Goal: Information Seeking & Learning: Learn about a topic

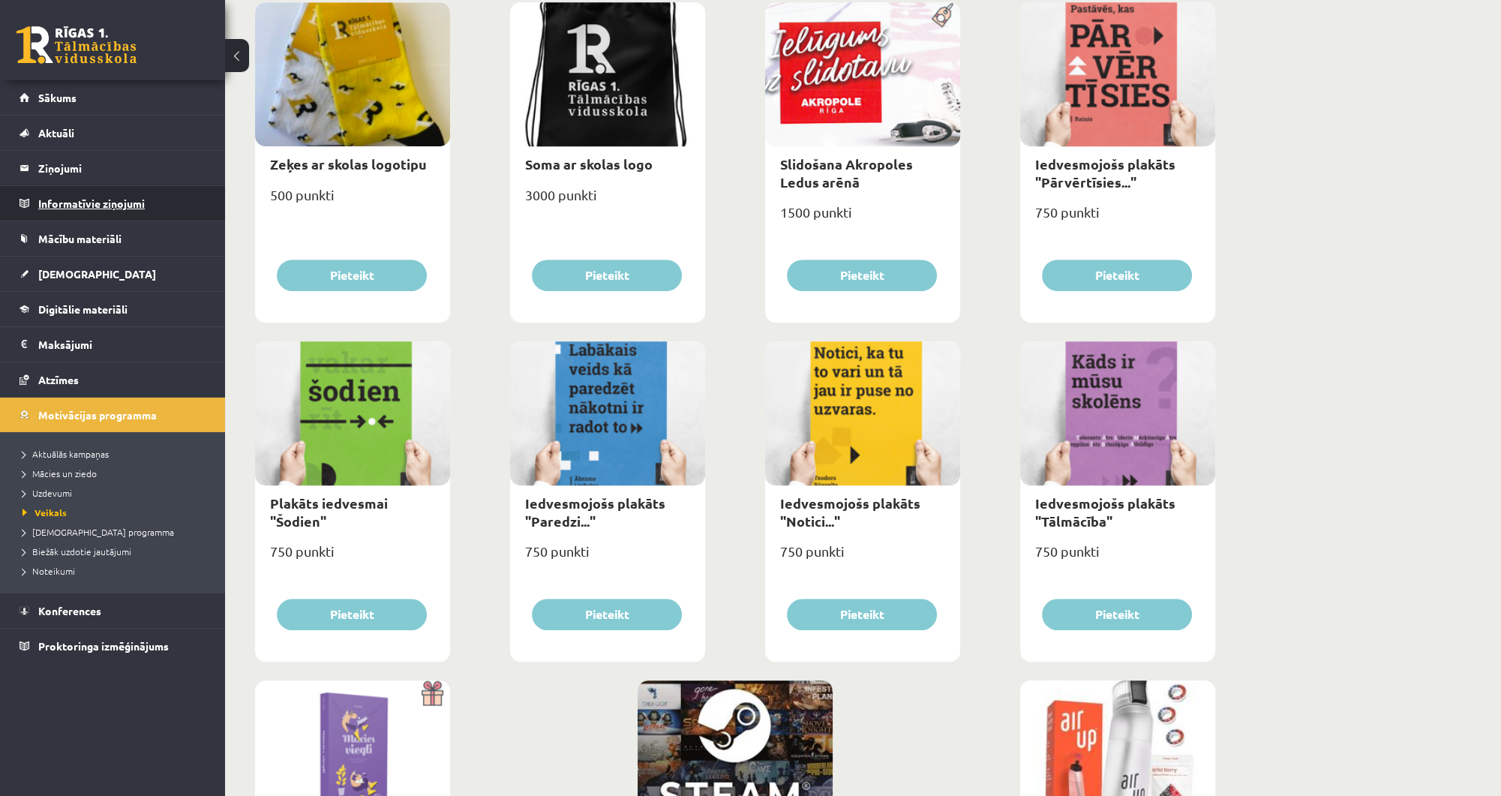
scroll to position [1260, 0]
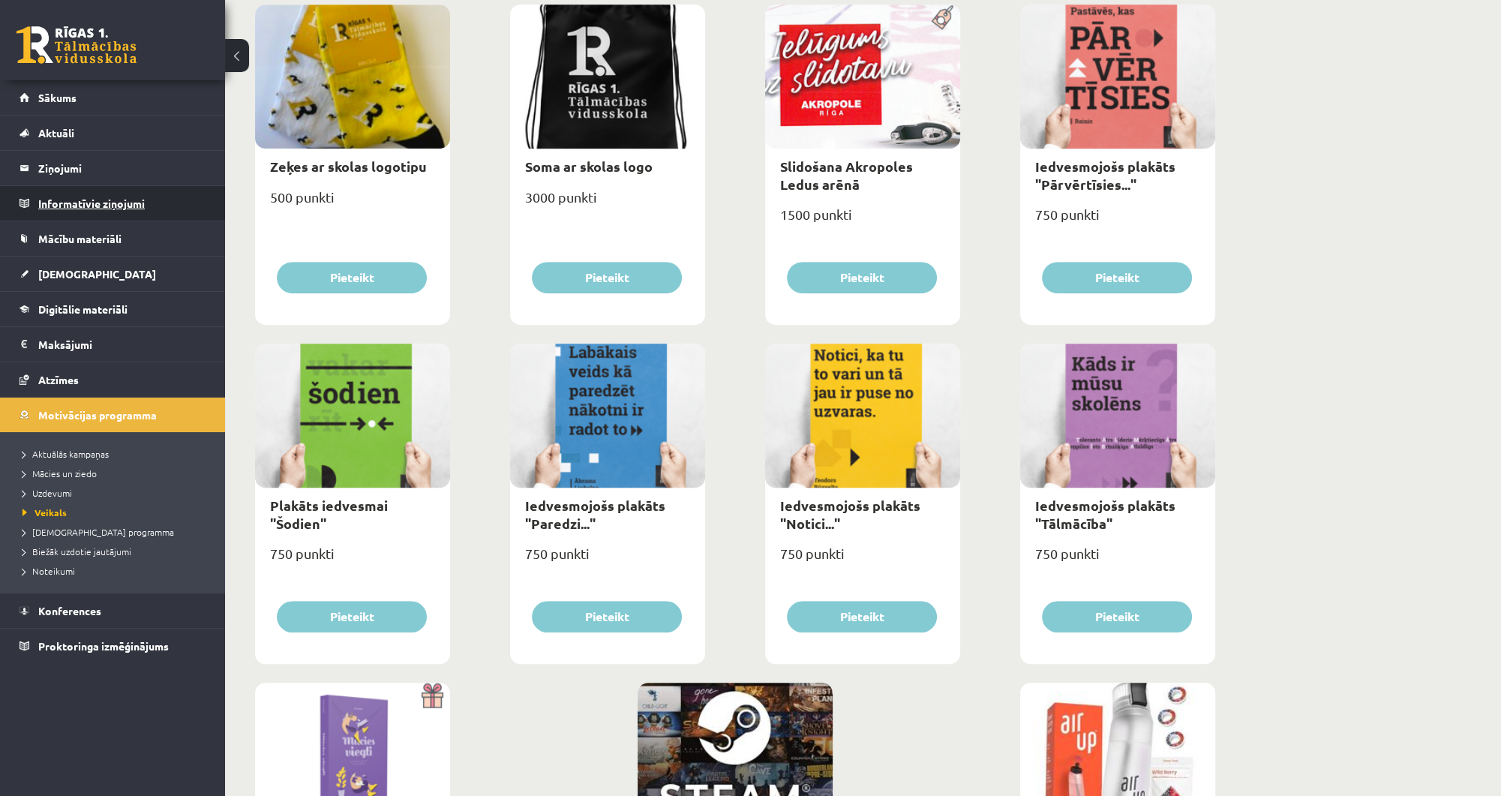
click at [173, 216] on legend "Informatīvie ziņojumi 0" at bounding box center [122, 203] width 168 height 35
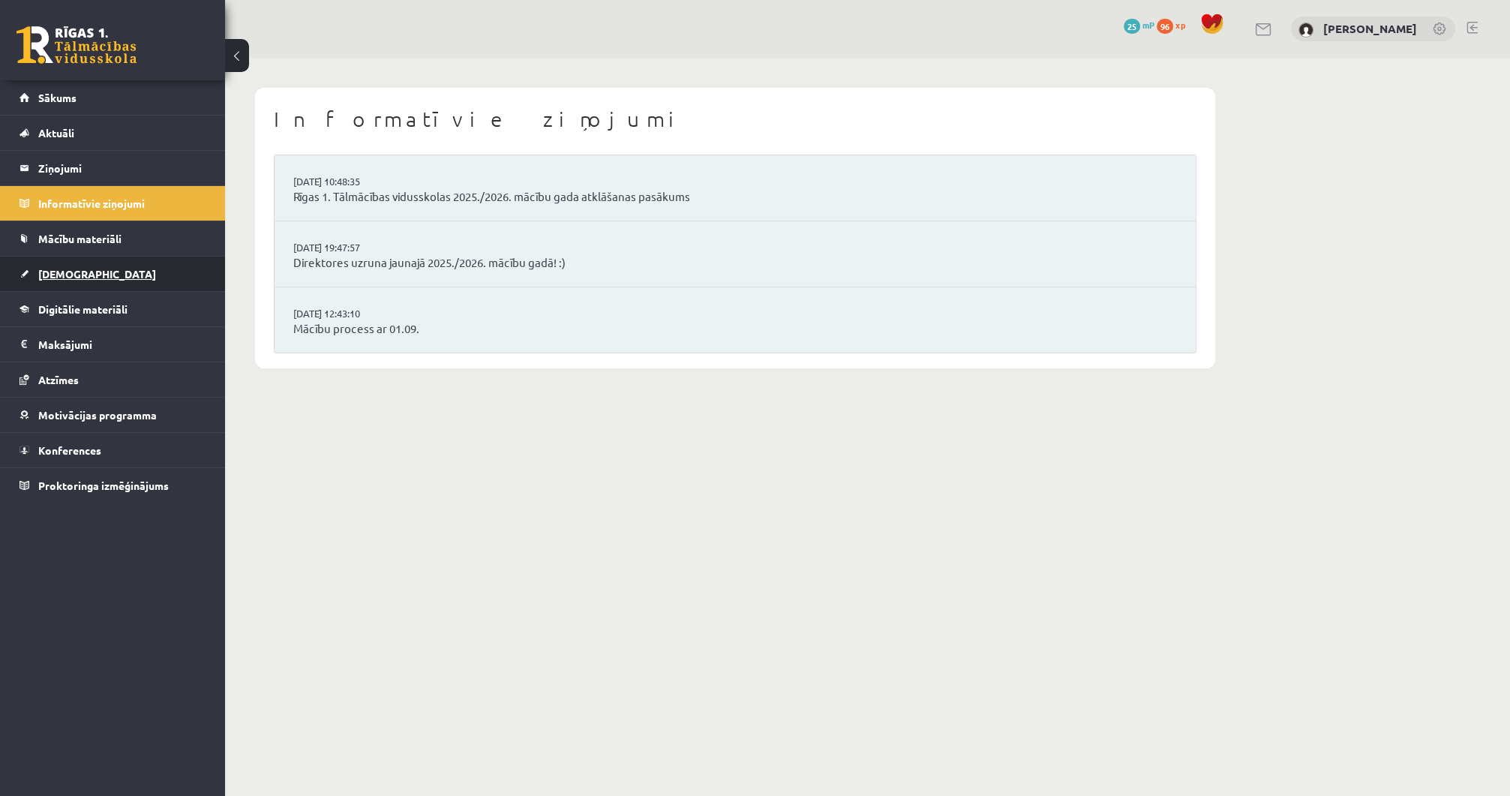
click at [149, 279] on link "[DEMOGRAPHIC_DATA]" at bounding box center [113, 274] width 187 height 35
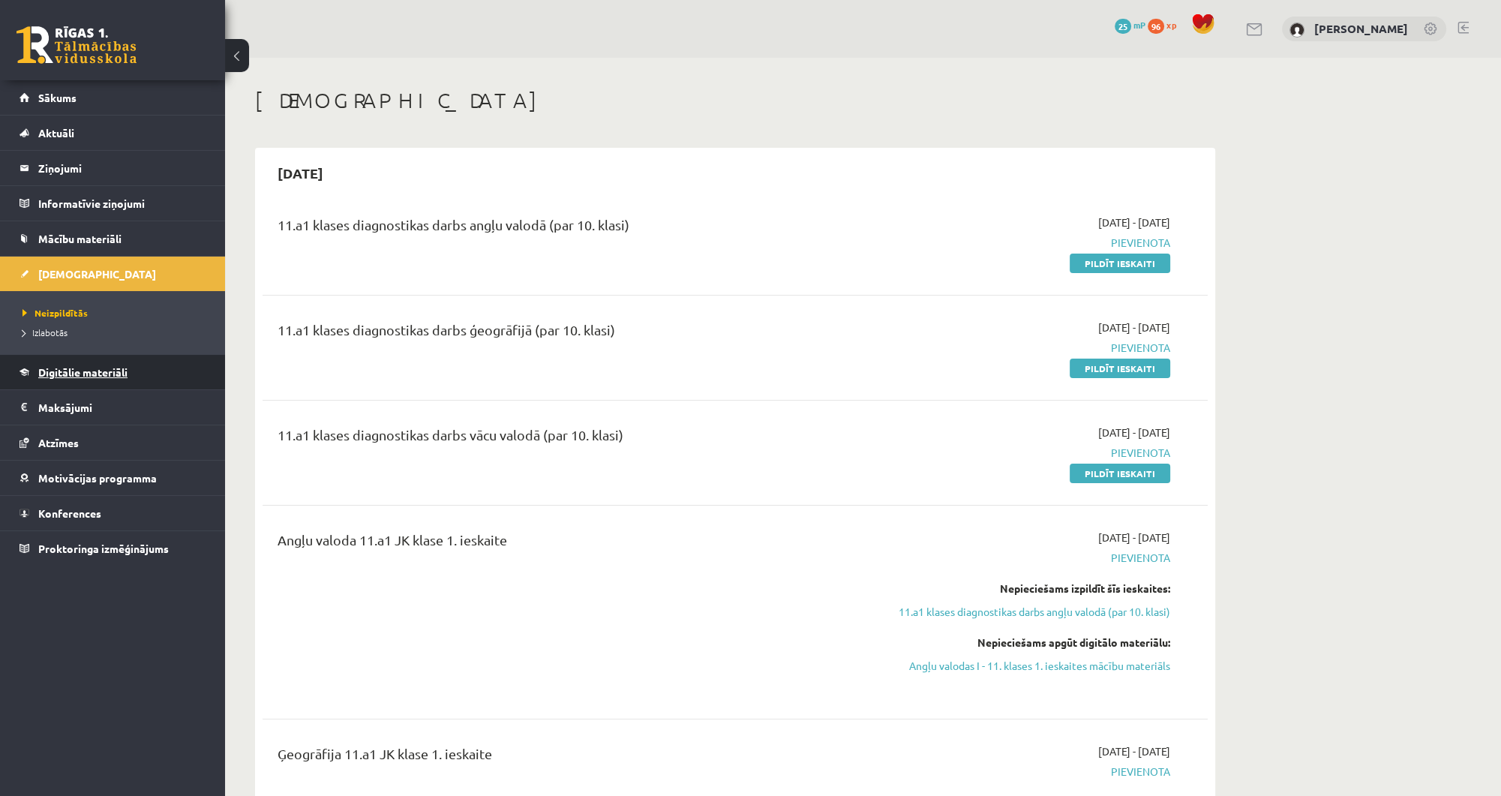
click at [138, 374] on link "Digitālie materiāli" at bounding box center [113, 372] width 187 height 35
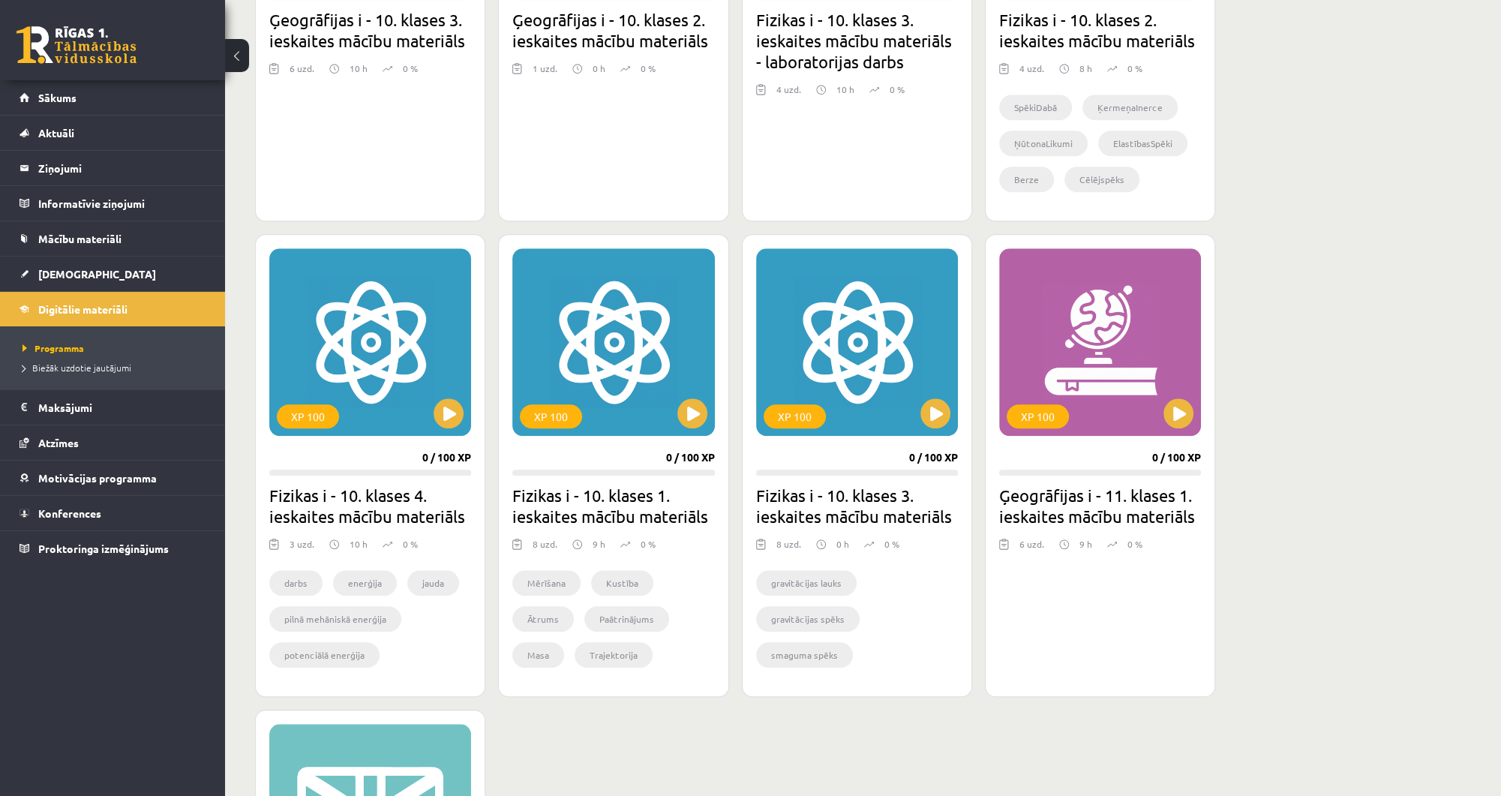
scroll to position [1920, 0]
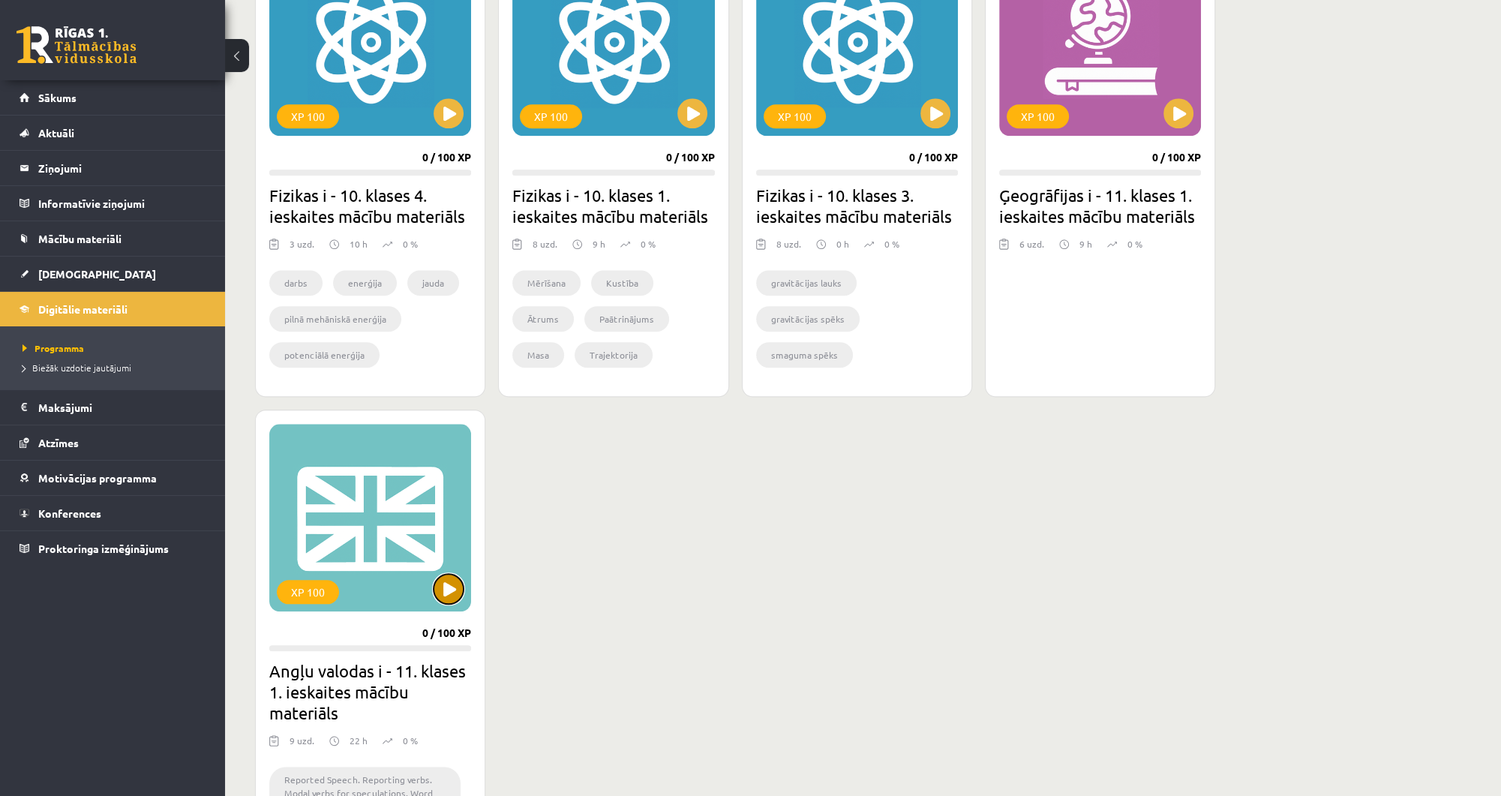
click at [444, 577] on button at bounding box center [449, 589] width 30 height 30
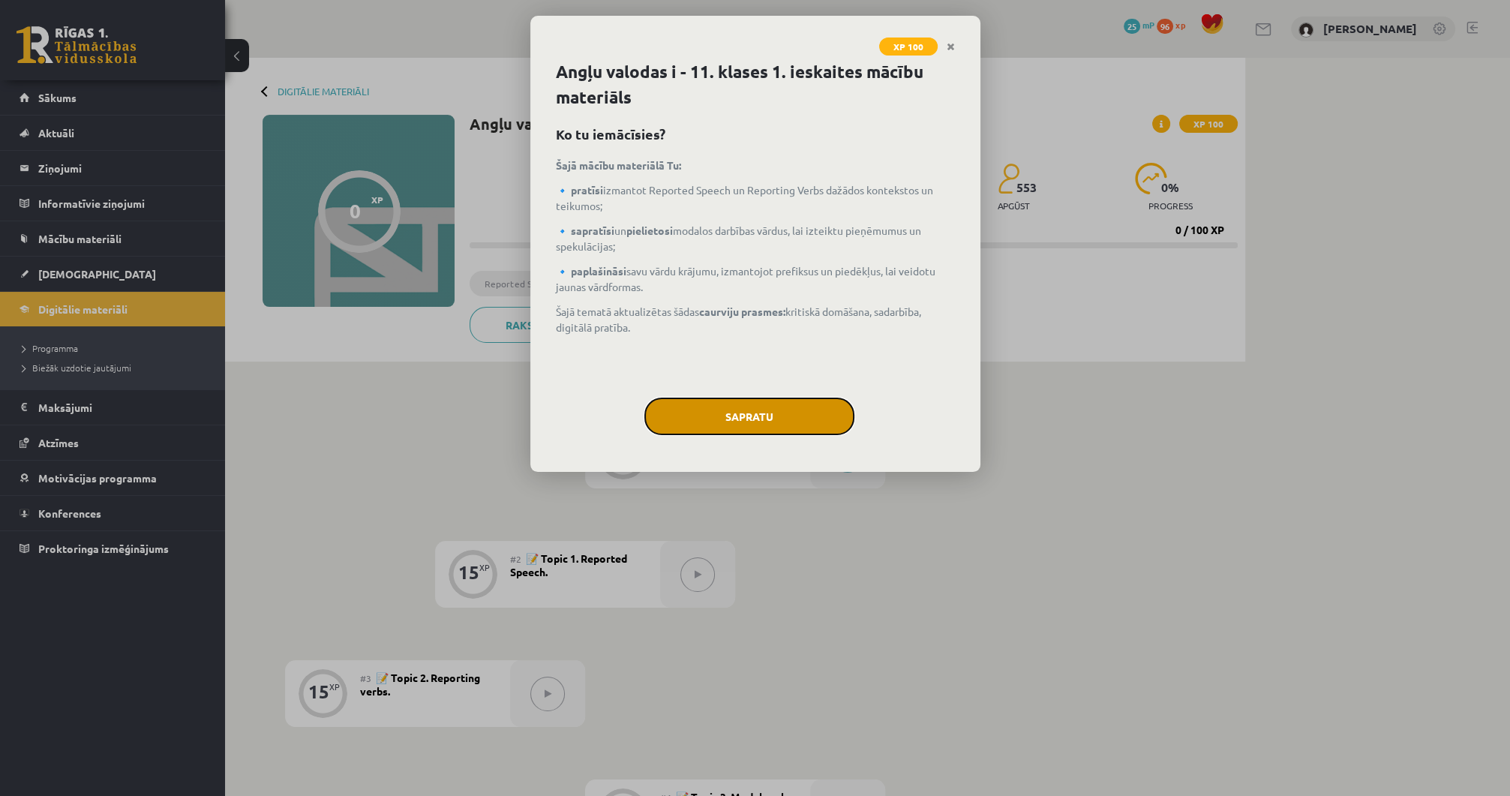
click at [780, 404] on button "Sapratu" at bounding box center [749, 417] width 210 height 38
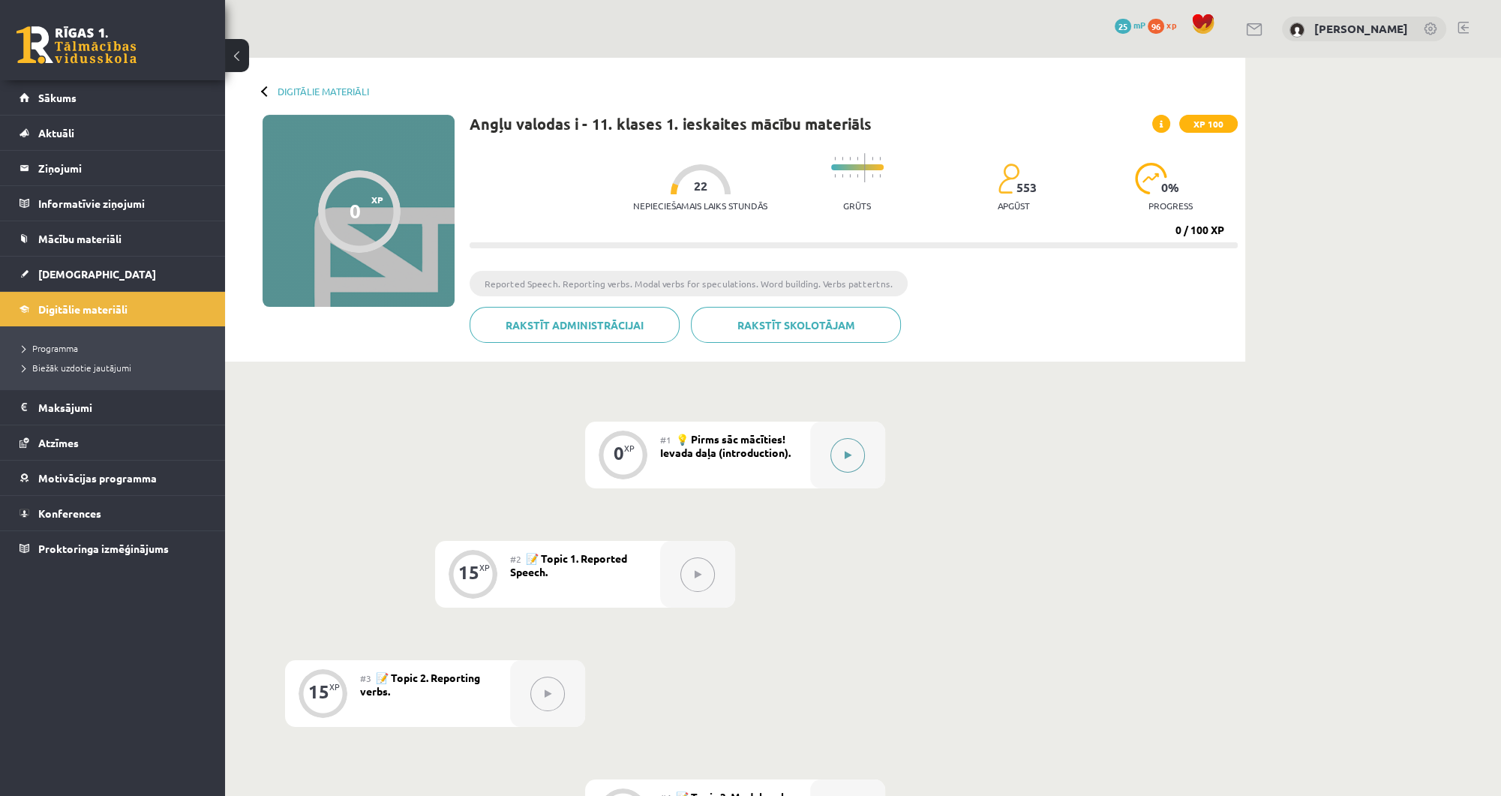
click at [845, 457] on icon at bounding box center [848, 455] width 7 height 9
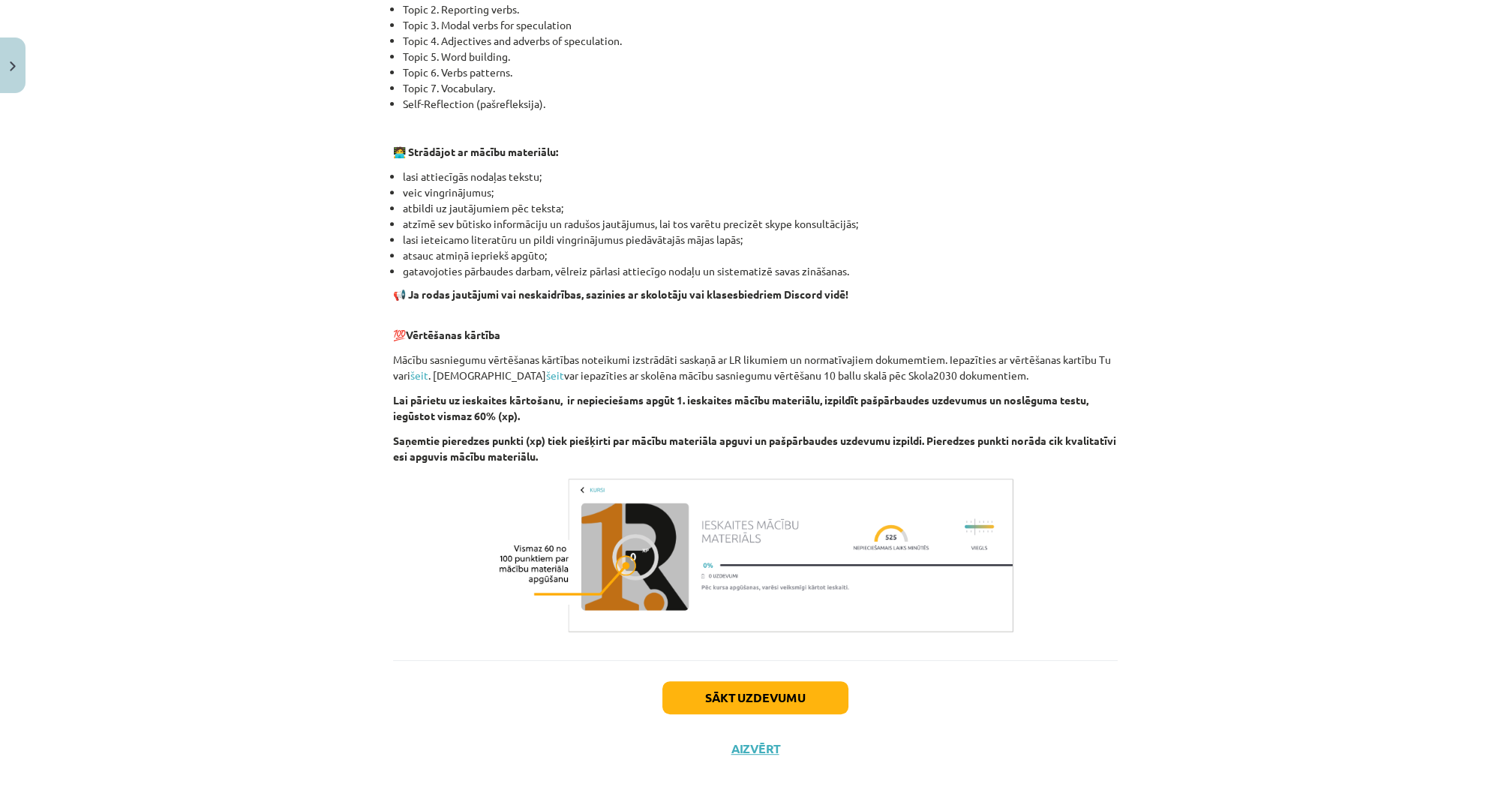
scroll to position [781, 0]
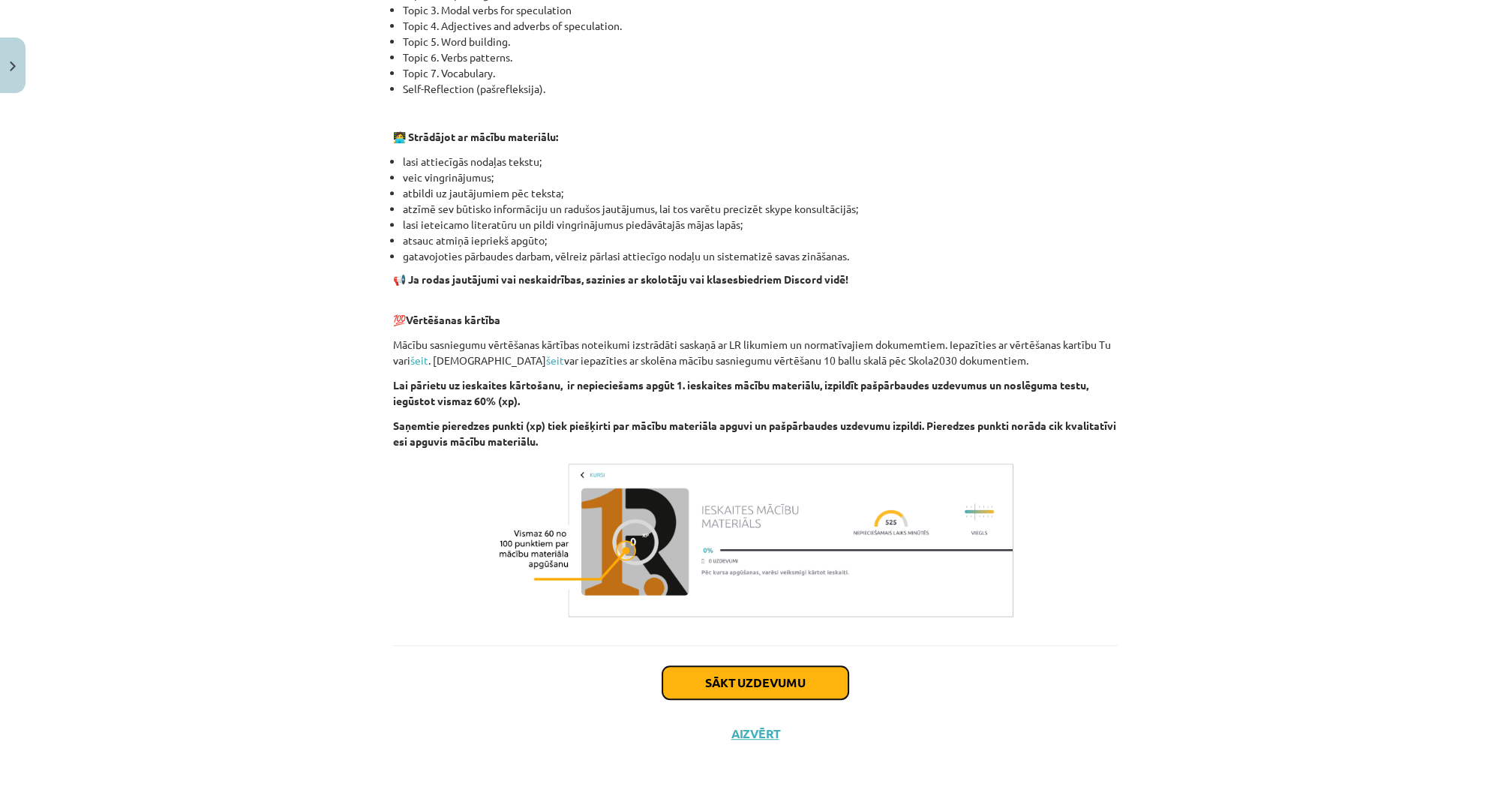
click at [687, 684] on button "Sākt uzdevumu" at bounding box center [755, 682] width 186 height 33
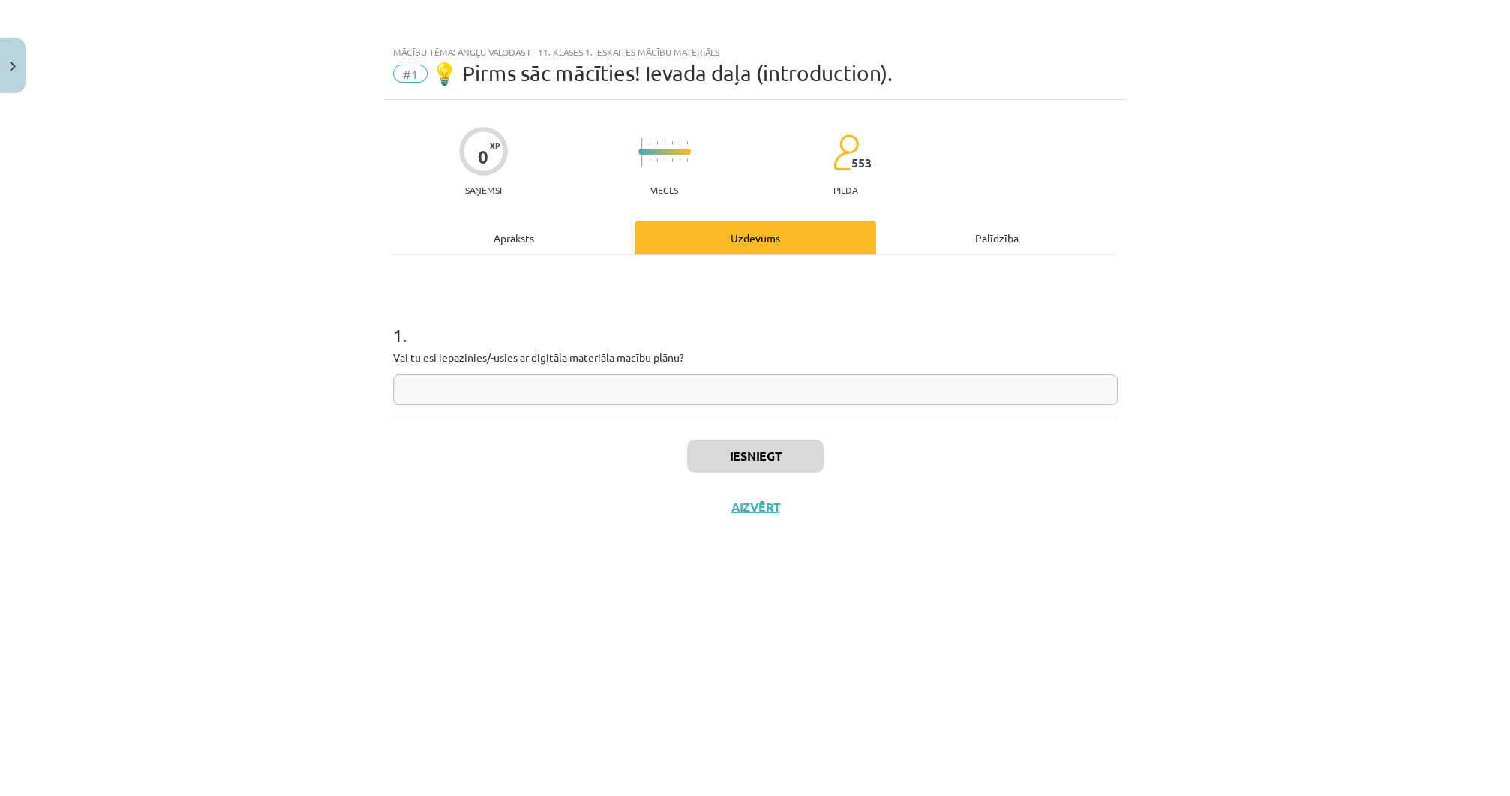
scroll to position [0, 0]
click at [530, 398] on input "text" at bounding box center [755, 389] width 725 height 31
click at [530, 398] on input "**" at bounding box center [755, 389] width 725 height 31
type input "**"
click at [504, 447] on div "Iesniegt Aizvērt" at bounding box center [755, 471] width 725 height 105
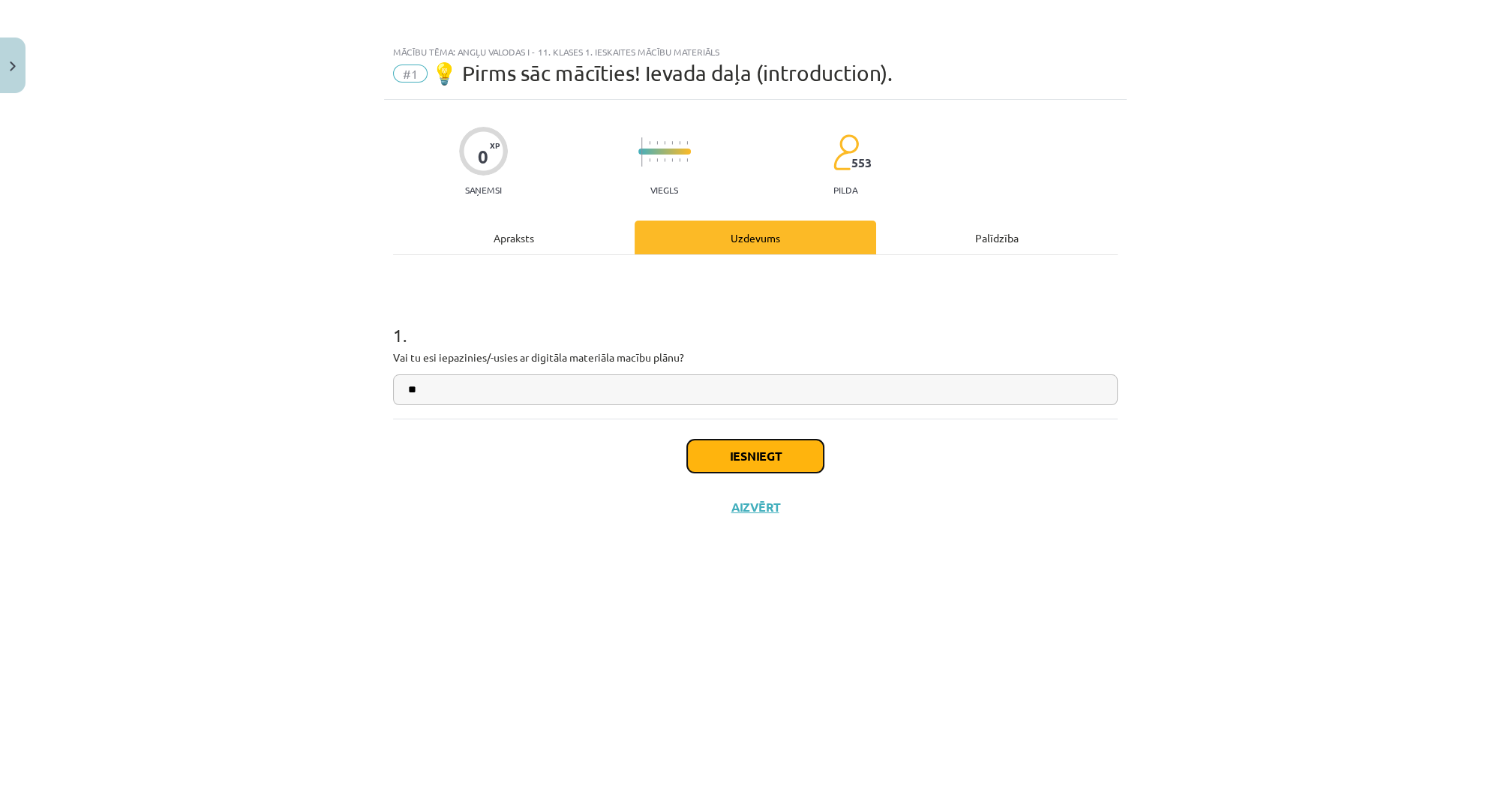
click at [700, 450] on button "Iesniegt" at bounding box center [755, 456] width 137 height 33
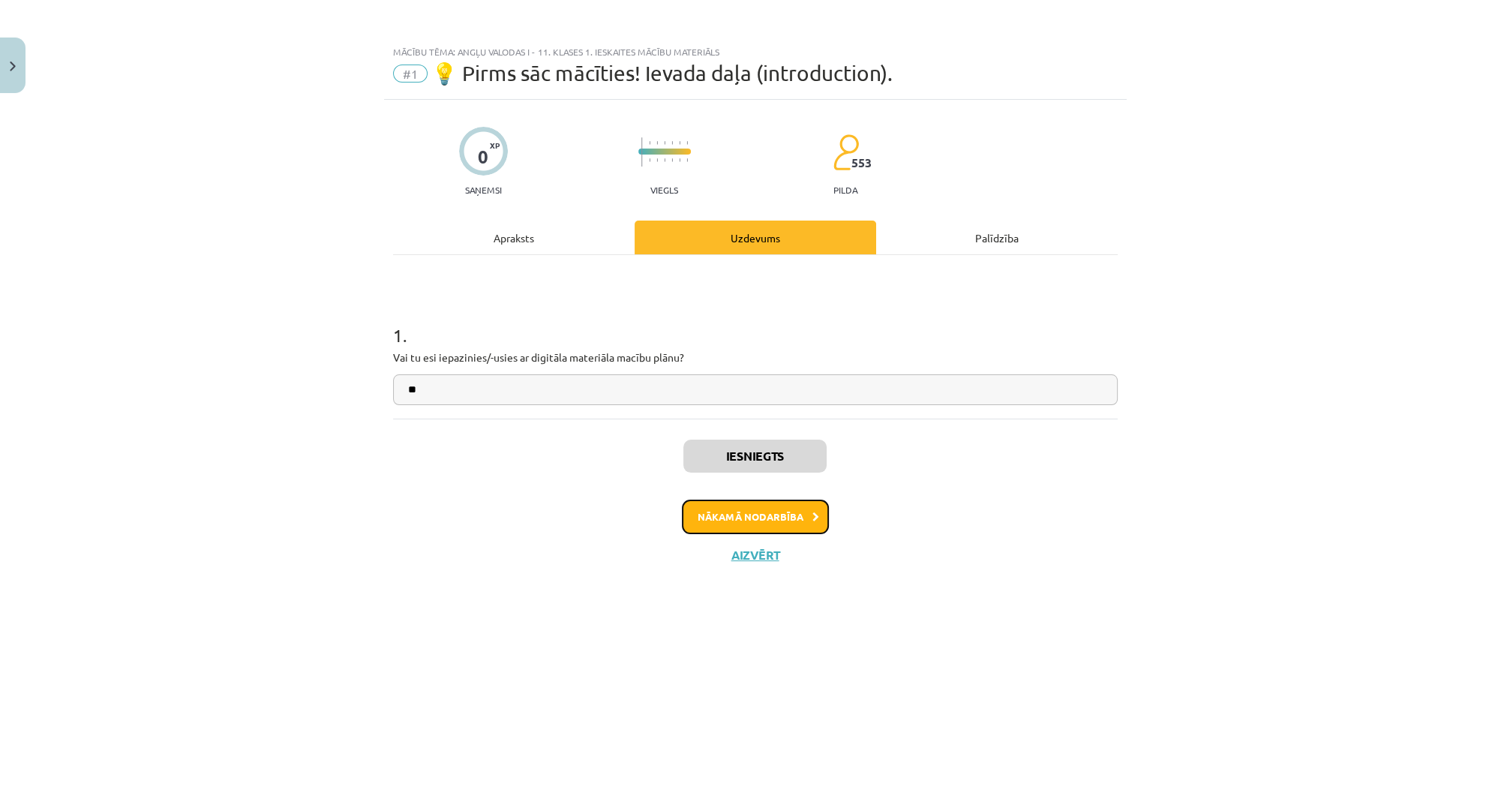
click at [714, 506] on button "Nākamā nodarbība" at bounding box center [755, 517] width 147 height 35
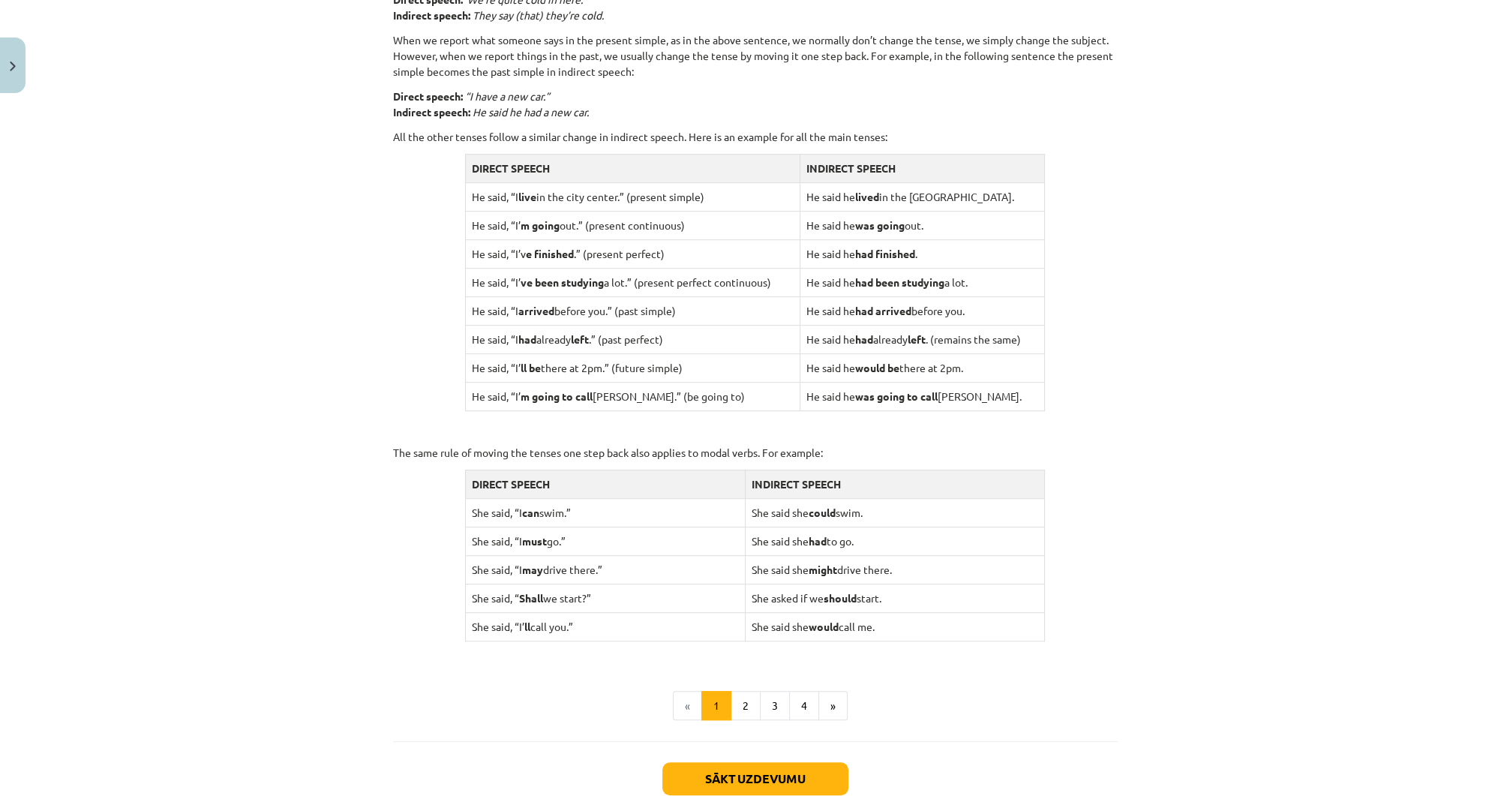
scroll to position [1140, 0]
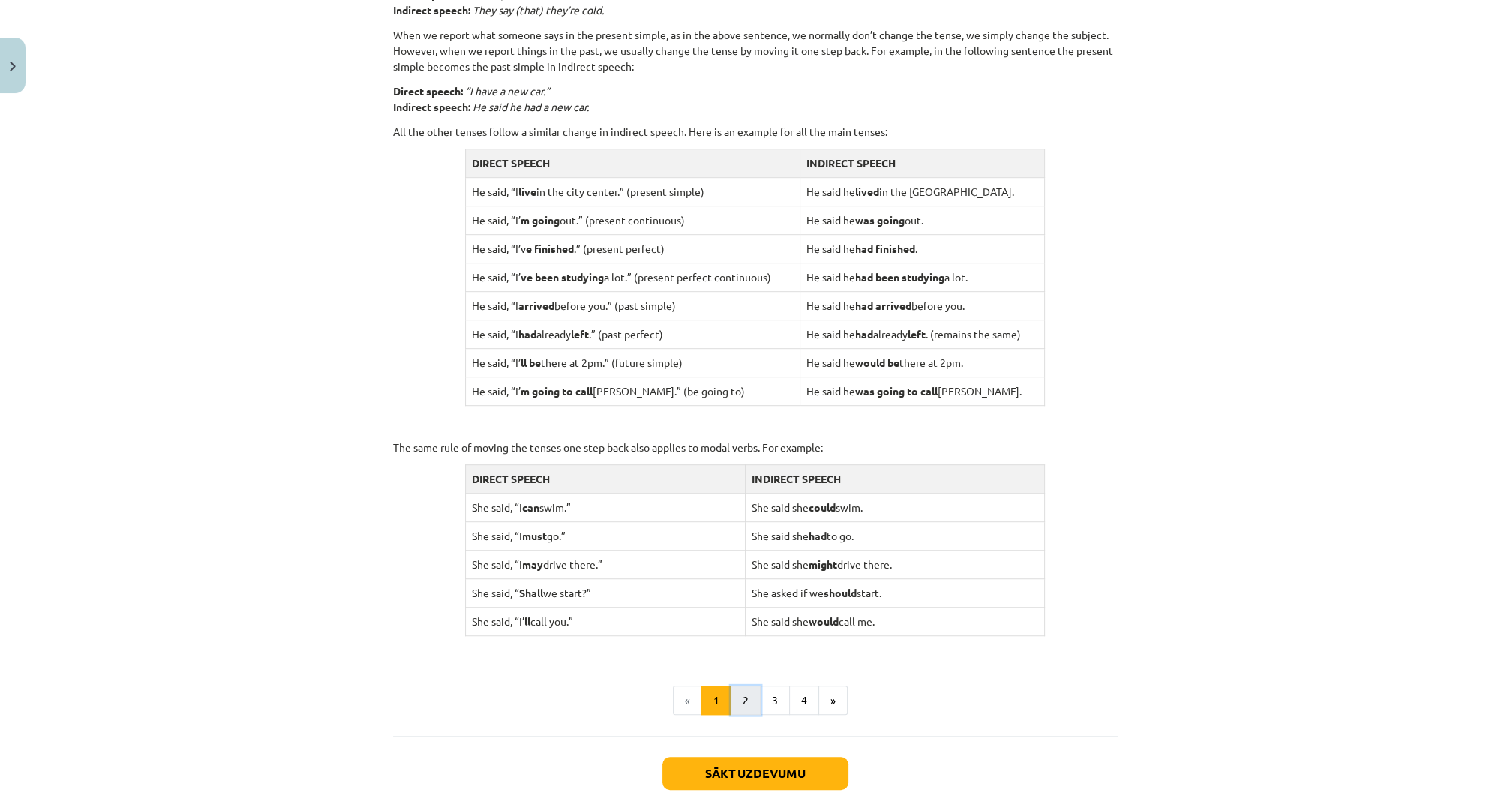
click at [743, 698] on button "2" at bounding box center [746, 701] width 30 height 30
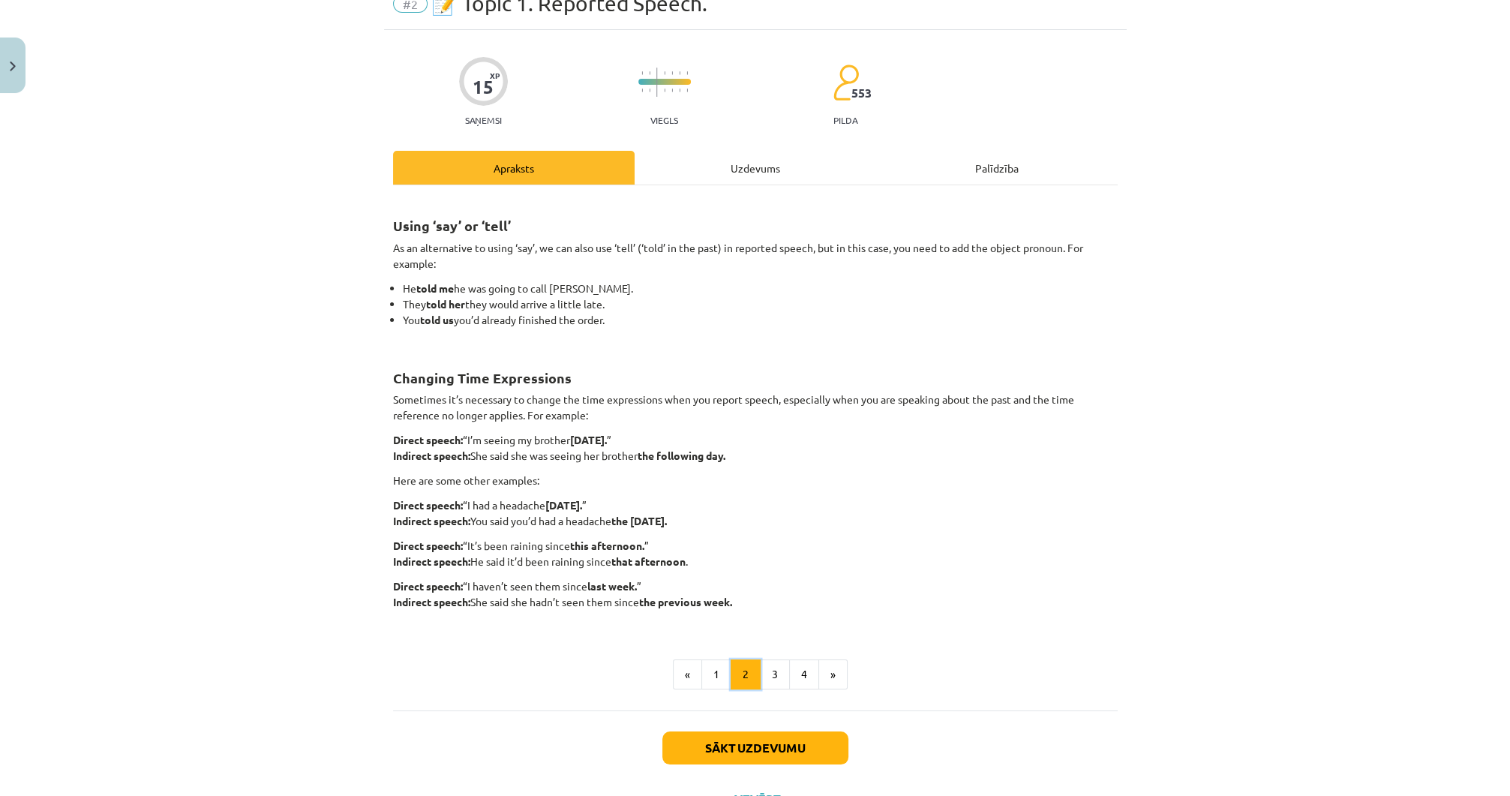
scroll to position [75, 0]
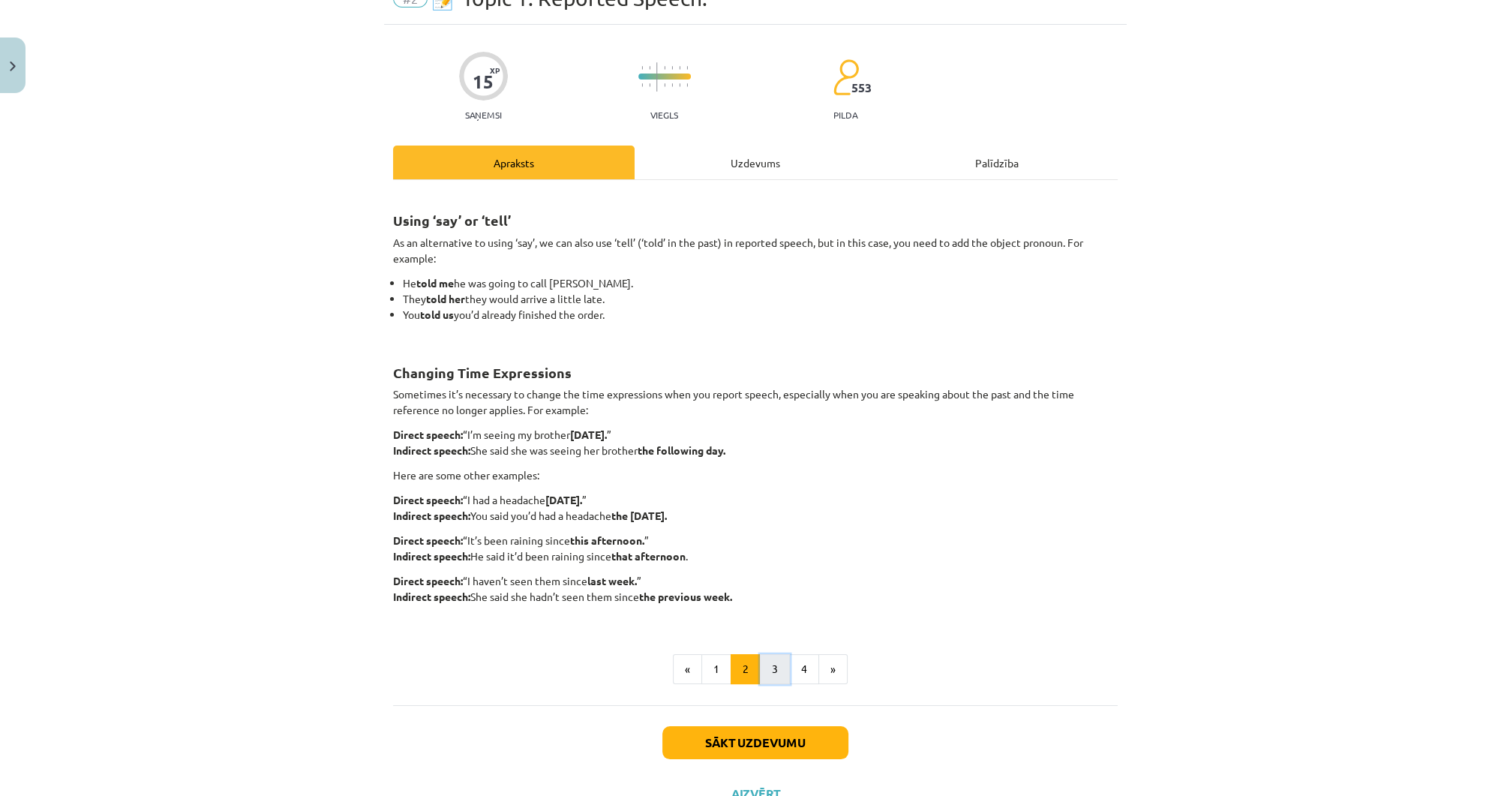
click at [774, 663] on button "3" at bounding box center [775, 669] width 30 height 30
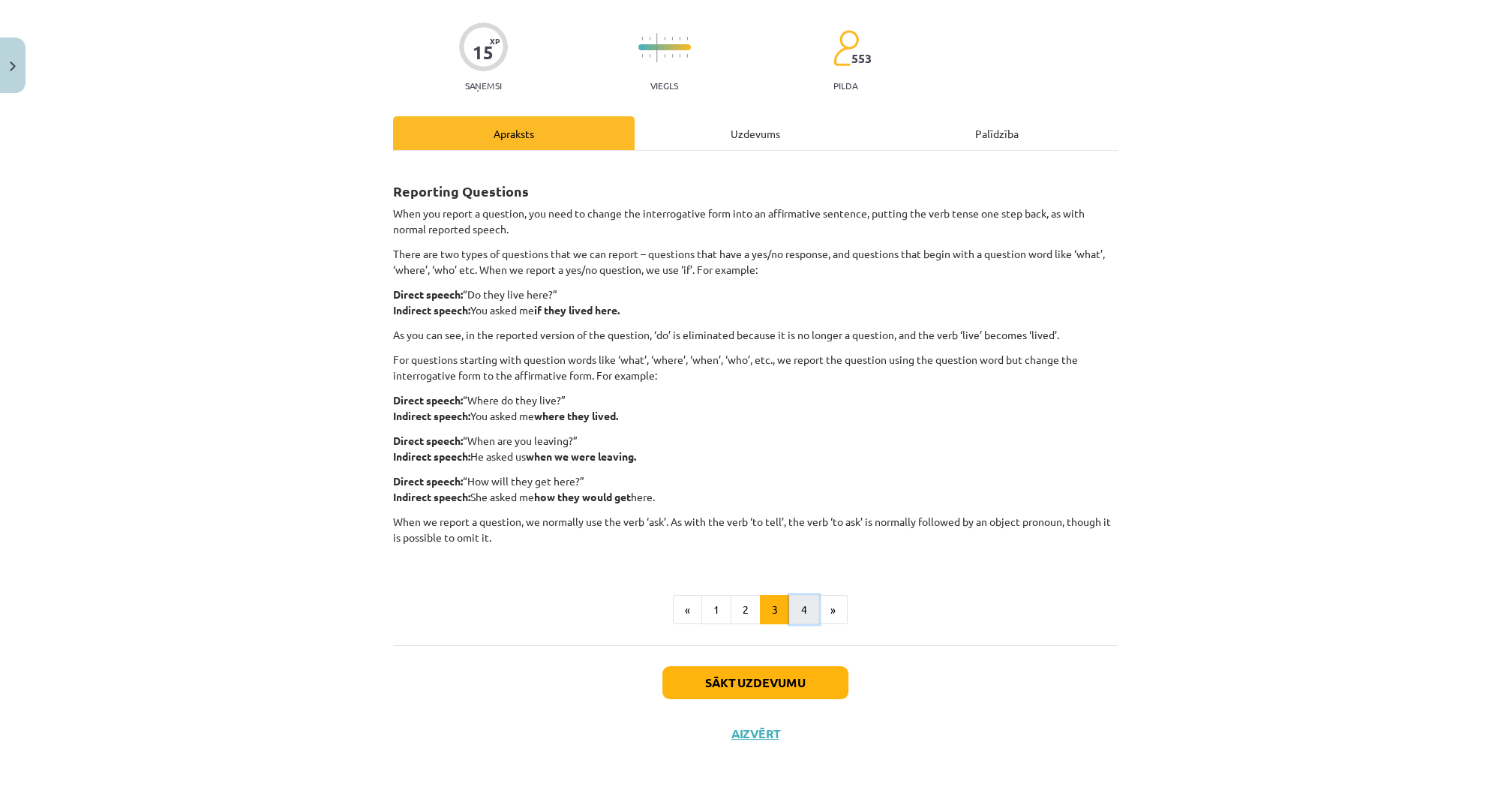
click at [792, 598] on button "4" at bounding box center [804, 610] width 30 height 30
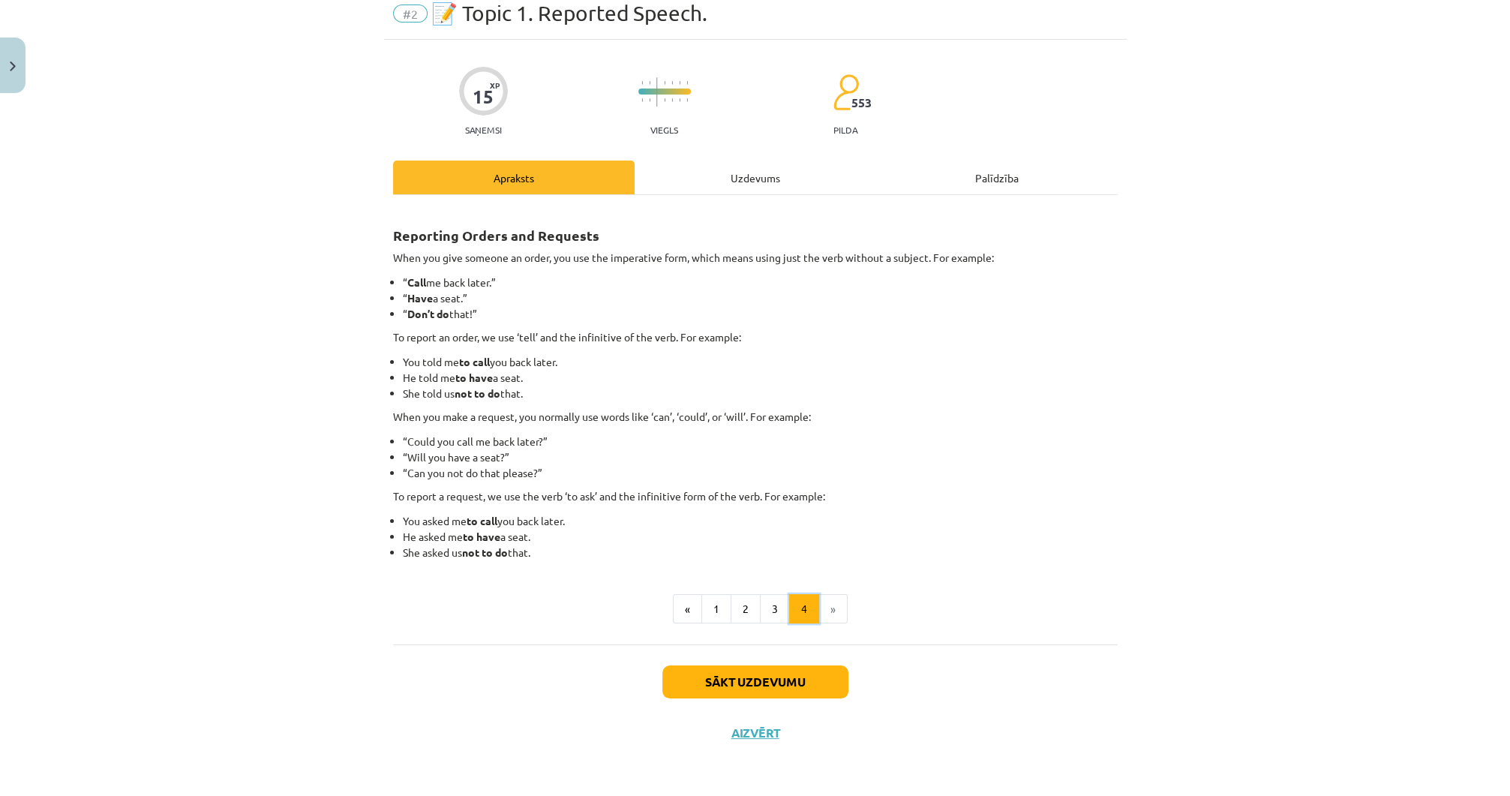
scroll to position [59, 0]
click at [765, 609] on button "3" at bounding box center [775, 610] width 30 height 30
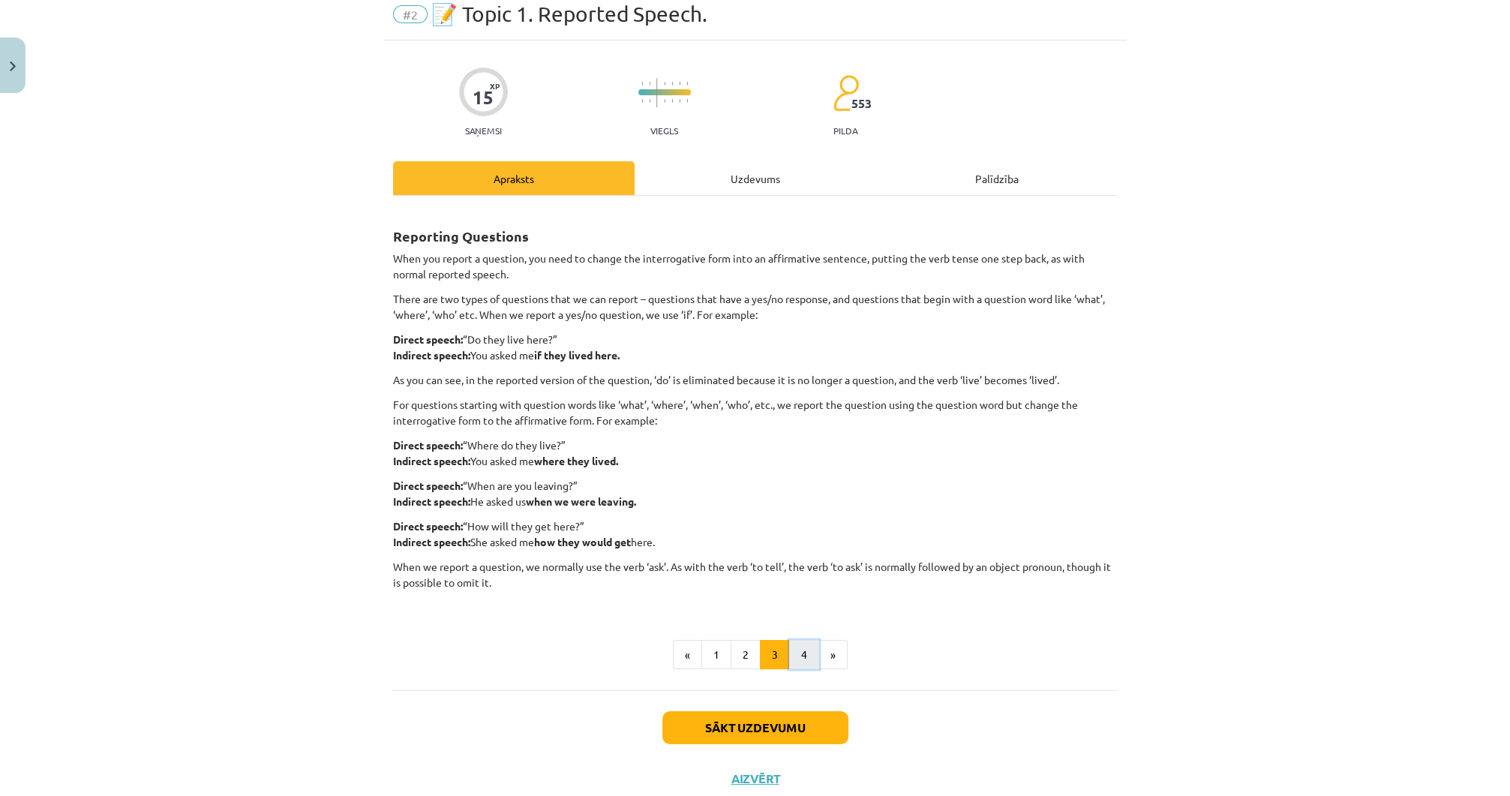
click at [795, 662] on button "4" at bounding box center [804, 655] width 30 height 30
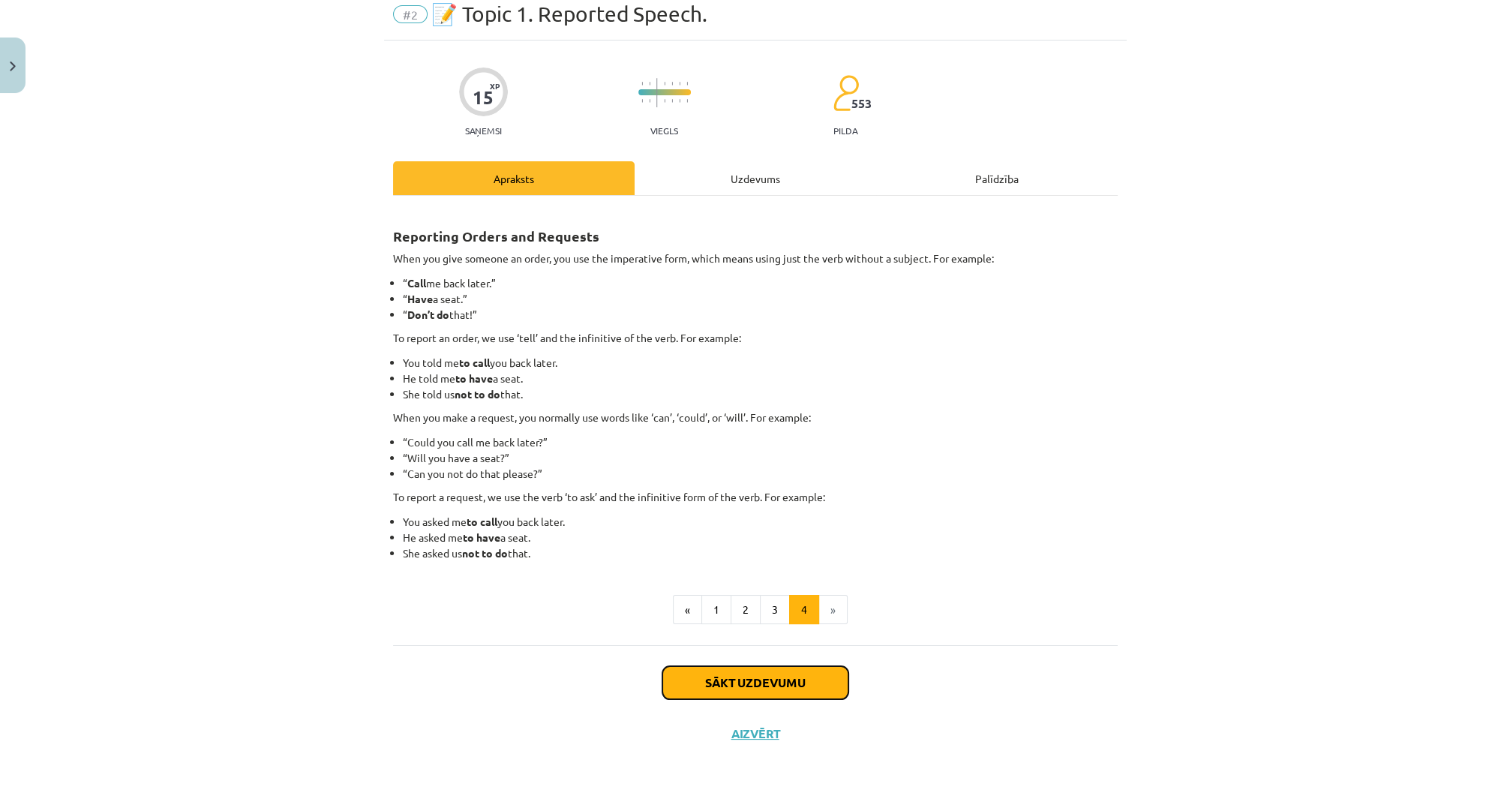
click at [742, 676] on button "Sākt uzdevumu" at bounding box center [755, 682] width 186 height 33
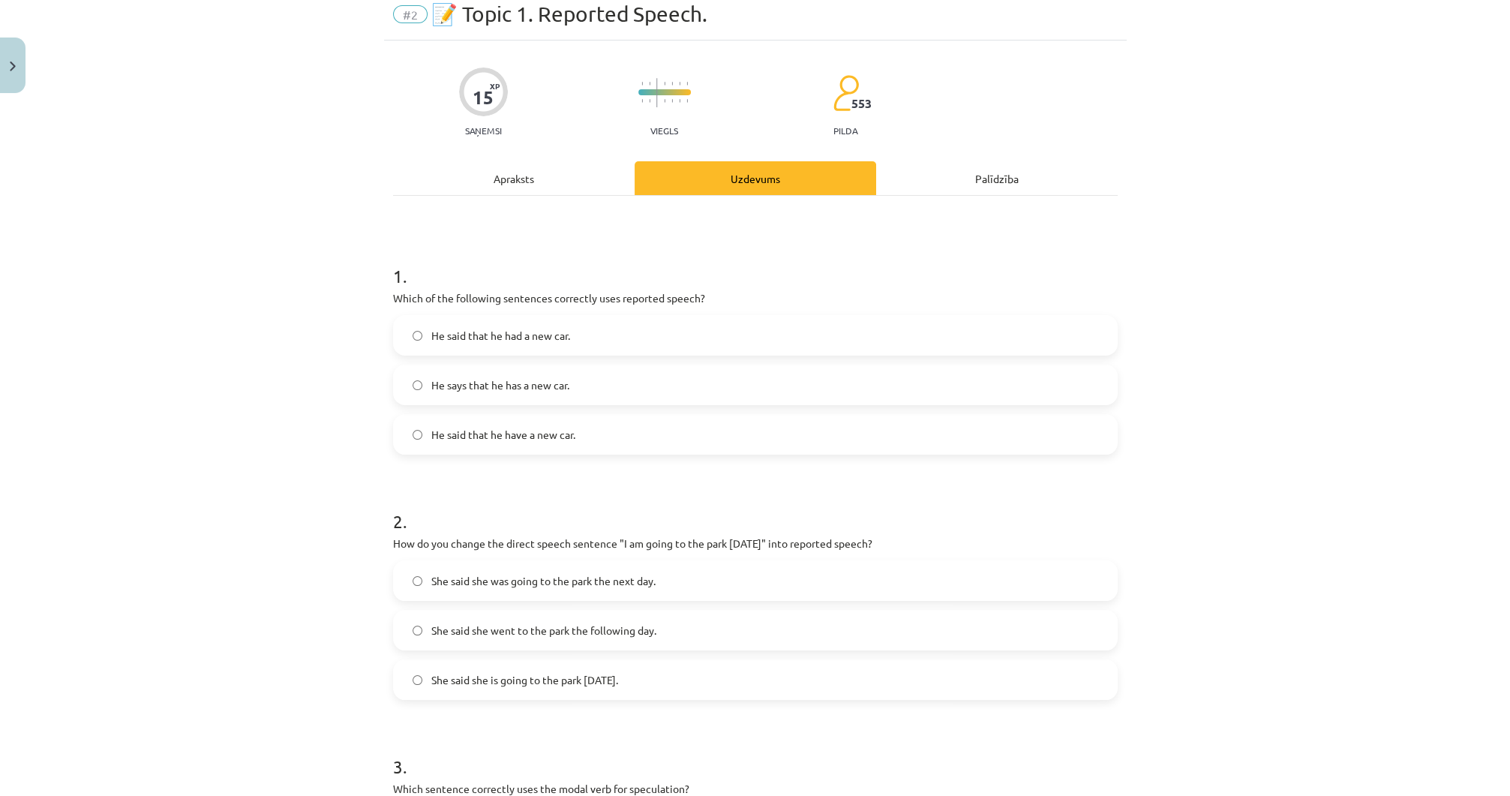
scroll to position [38, 0]
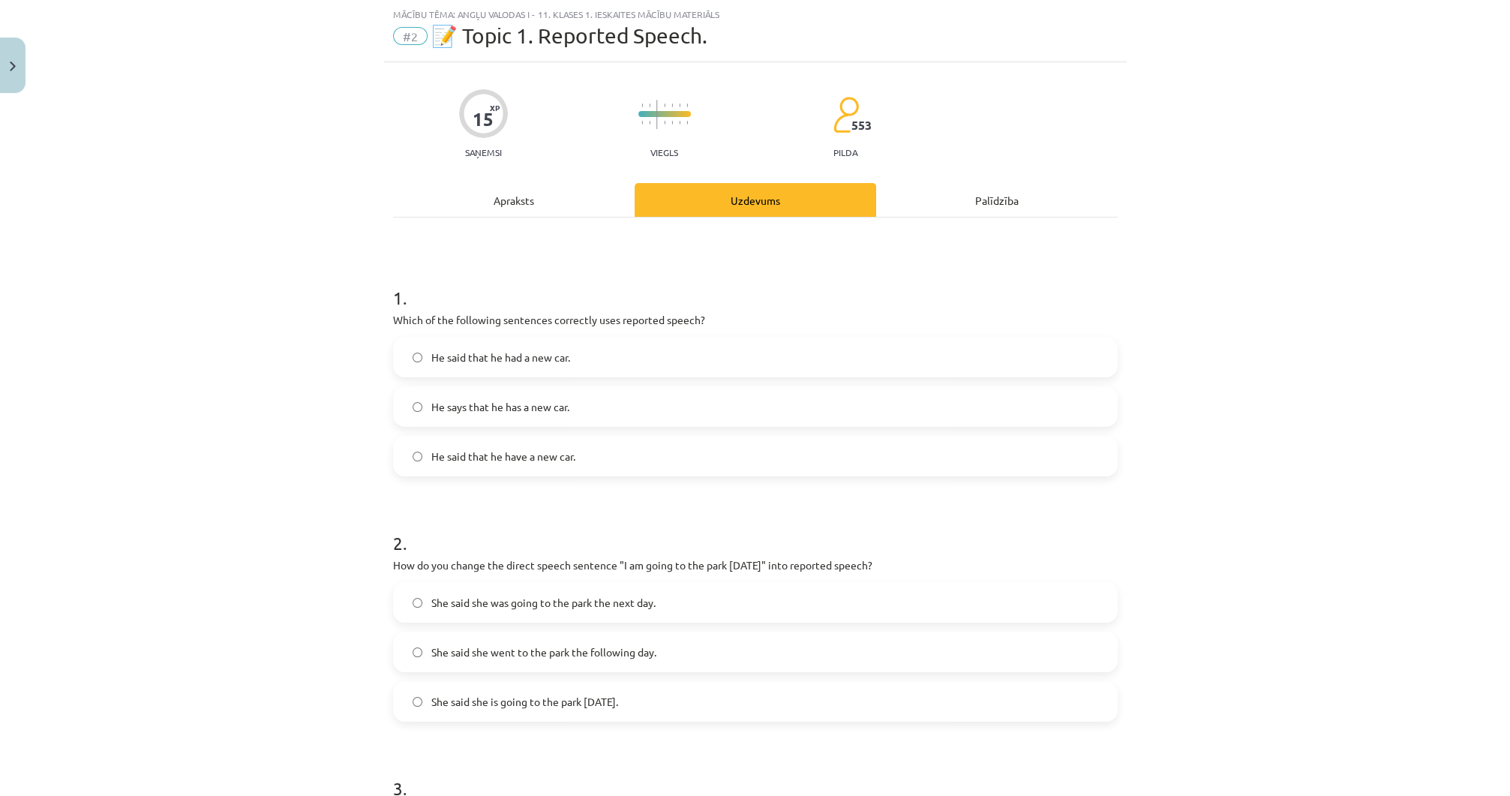
click at [472, 362] on span "He said that he had a new car." at bounding box center [500, 358] width 139 height 16
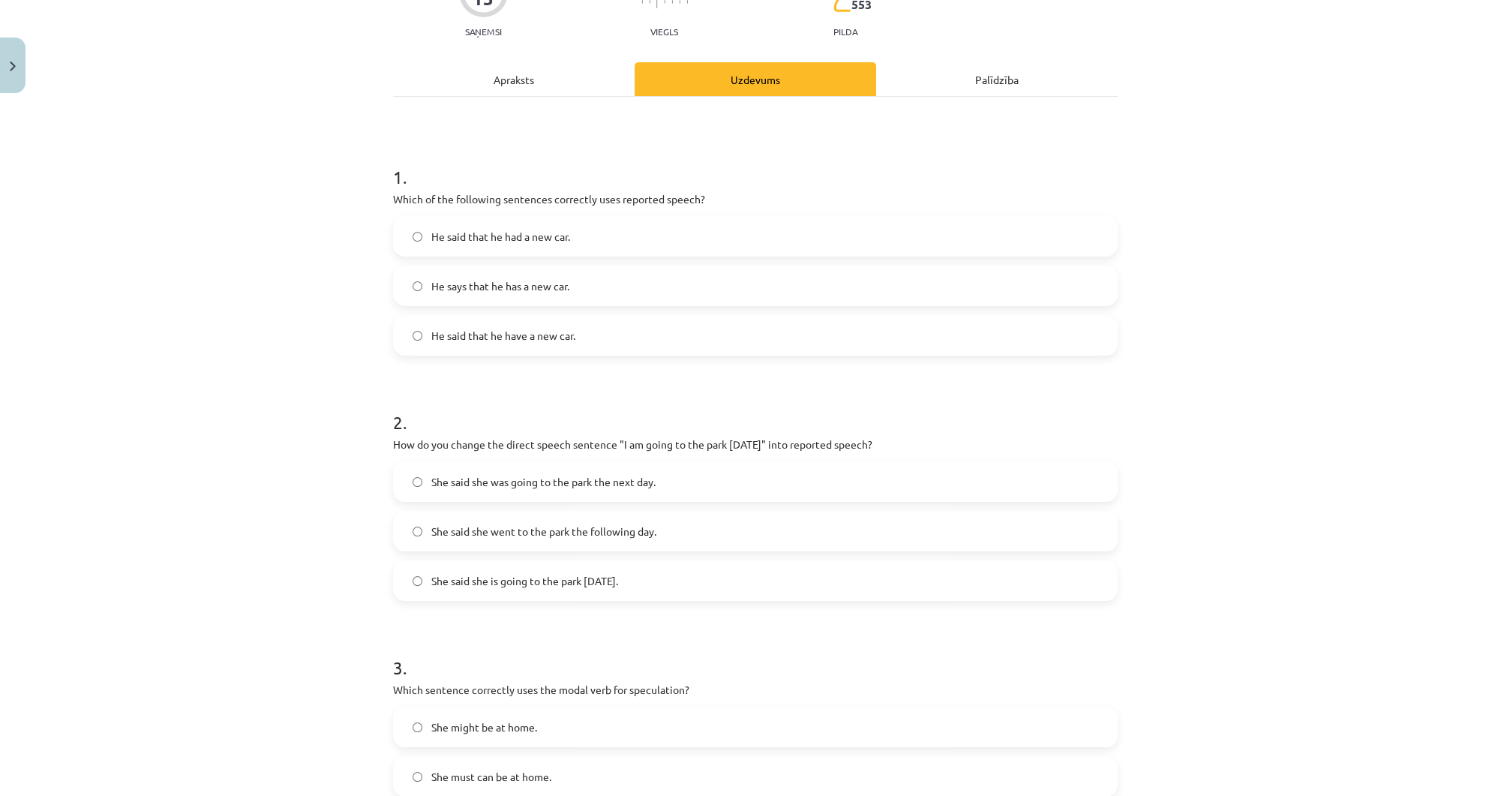
scroll to position [218, 0]
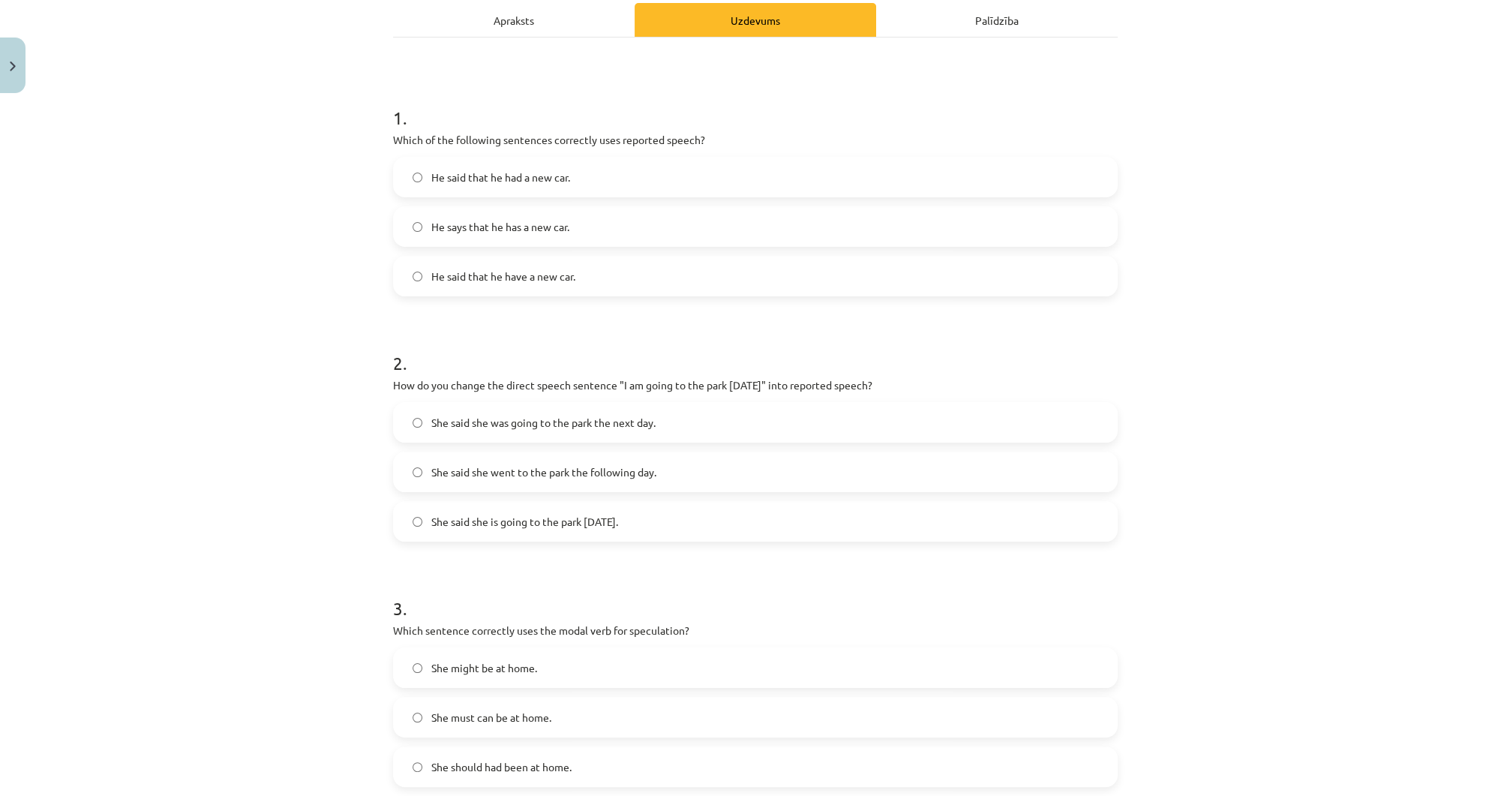
click at [462, 456] on label "She said she went to the park the following day." at bounding box center [756, 472] width 722 height 38
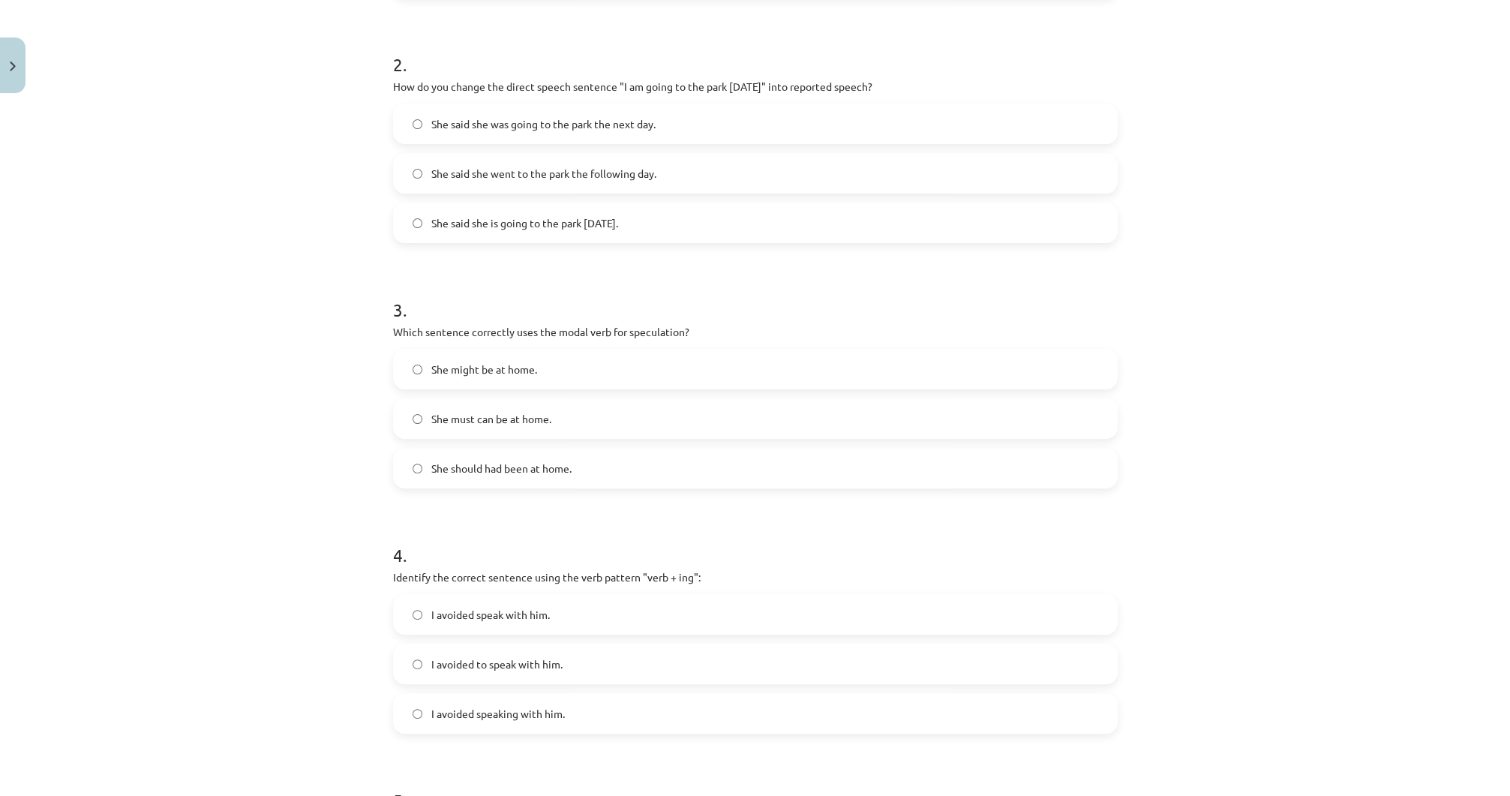
scroll to position [518, 0]
click at [462, 360] on span "She might be at home." at bounding box center [484, 368] width 106 height 16
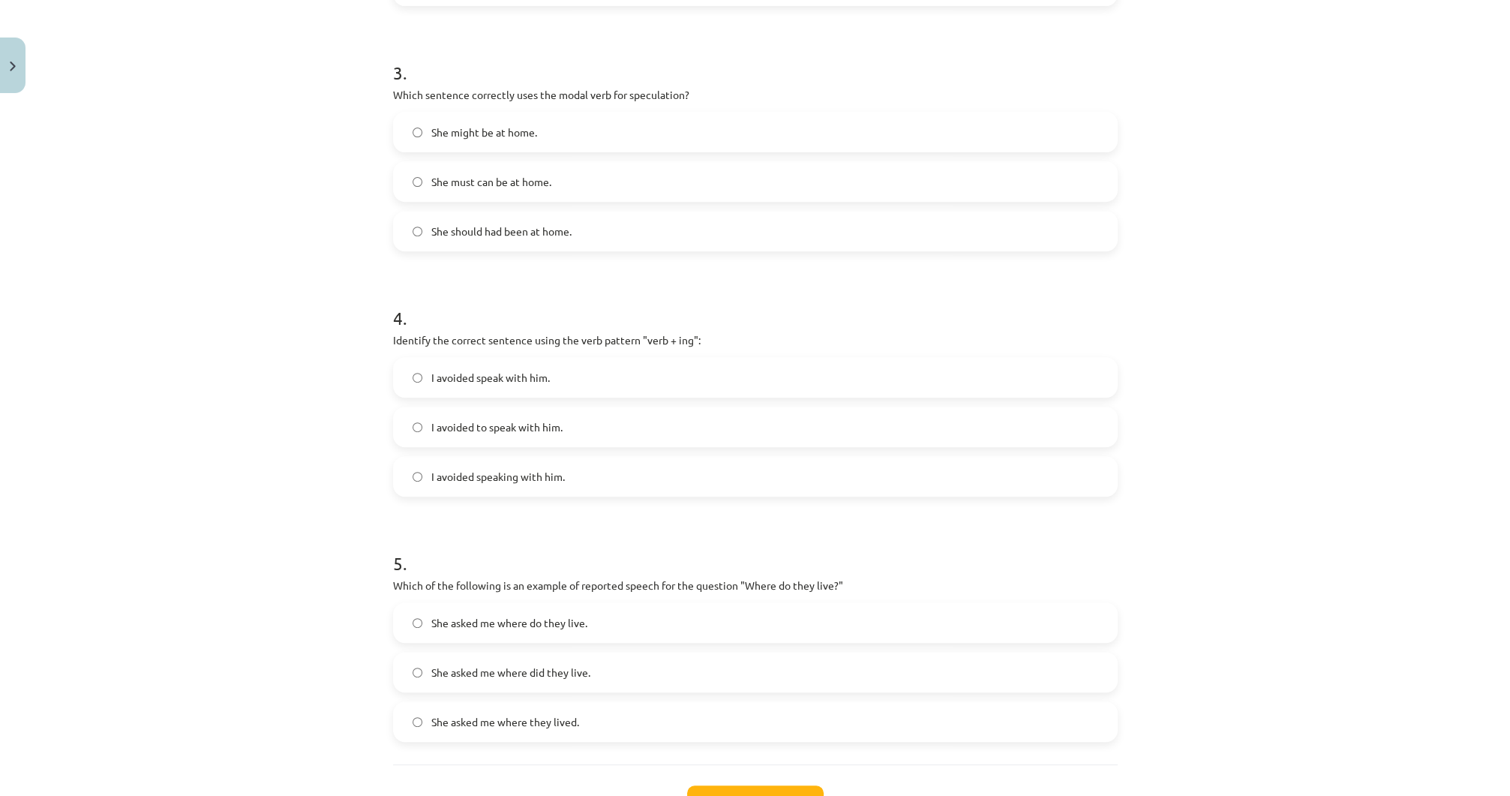
scroll to position [758, 0]
drag, startPoint x: 427, startPoint y: 492, endPoint x: 418, endPoint y: 483, distance: 12.7
click at [422, 486] on form "1 . Which of the following sentences correctly uses reported speech? He said th…" at bounding box center [755, 139] width 725 height 1196
click at [414, 481] on label "I avoided speaking with him." at bounding box center [756, 472] width 722 height 38
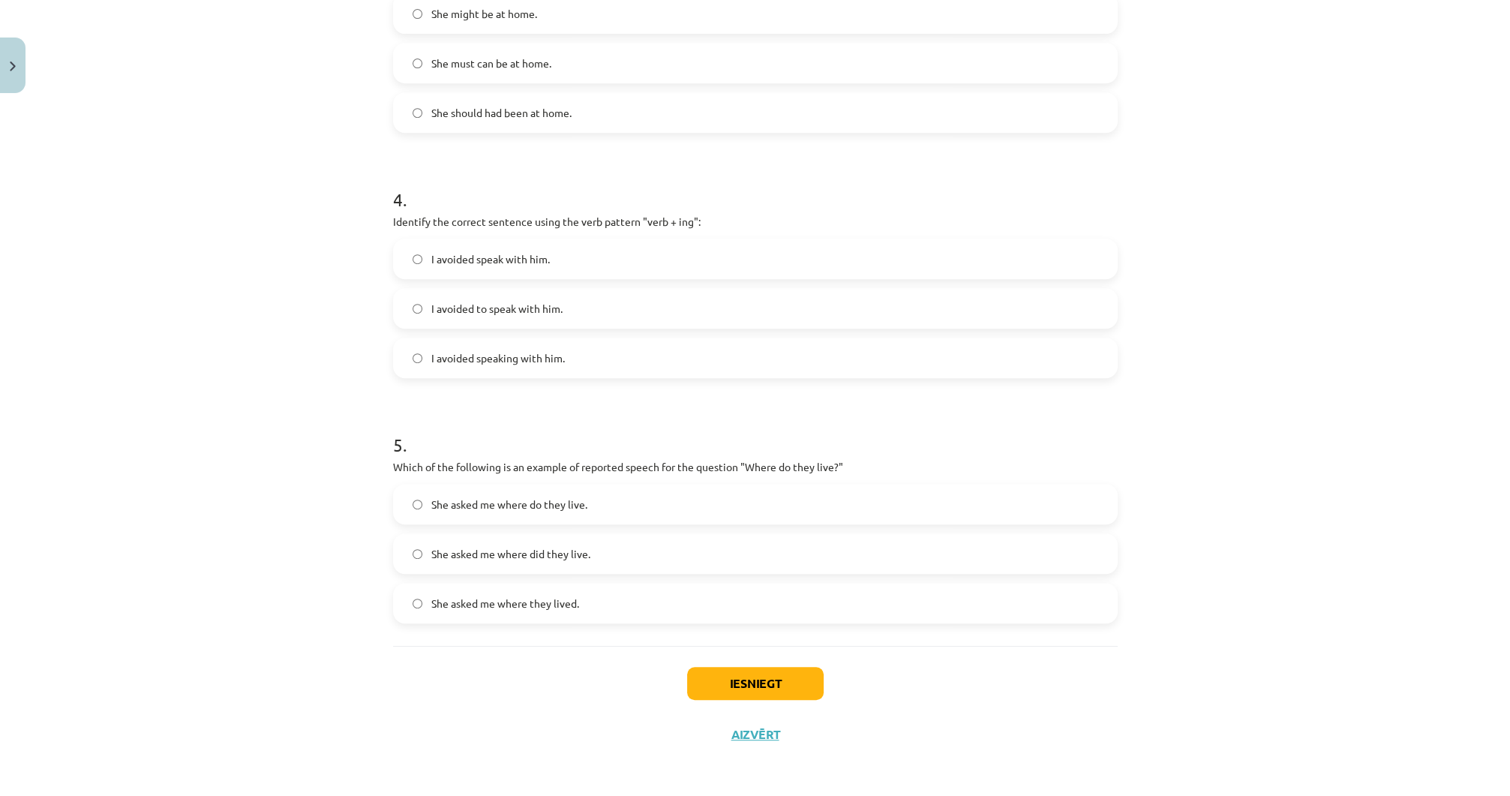
scroll to position [873, 0]
click at [414, 587] on label "She asked me where they lived." at bounding box center [756, 602] width 722 height 38
click at [698, 682] on button "Iesniegt" at bounding box center [755, 681] width 137 height 33
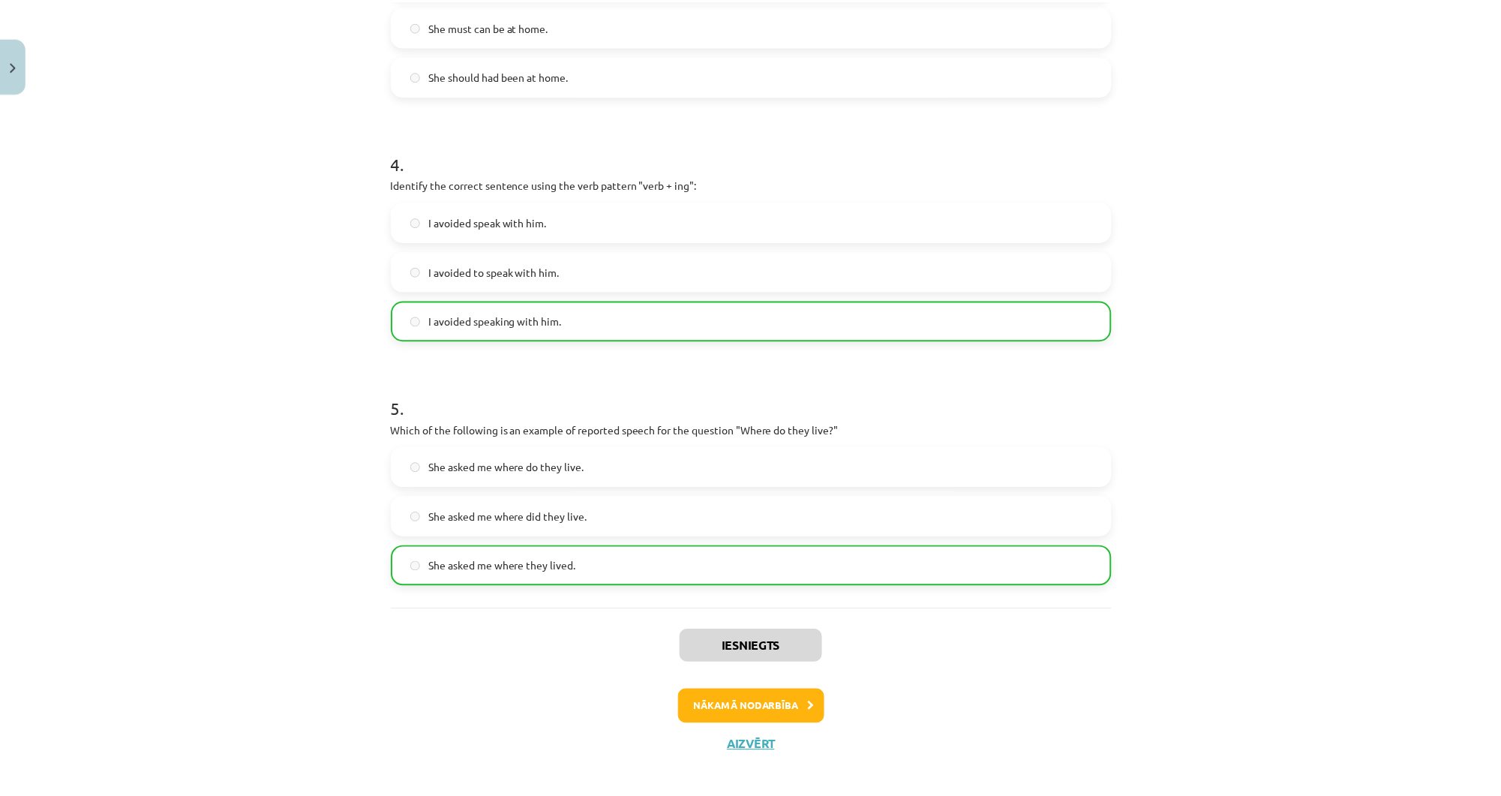
scroll to position [920, 0]
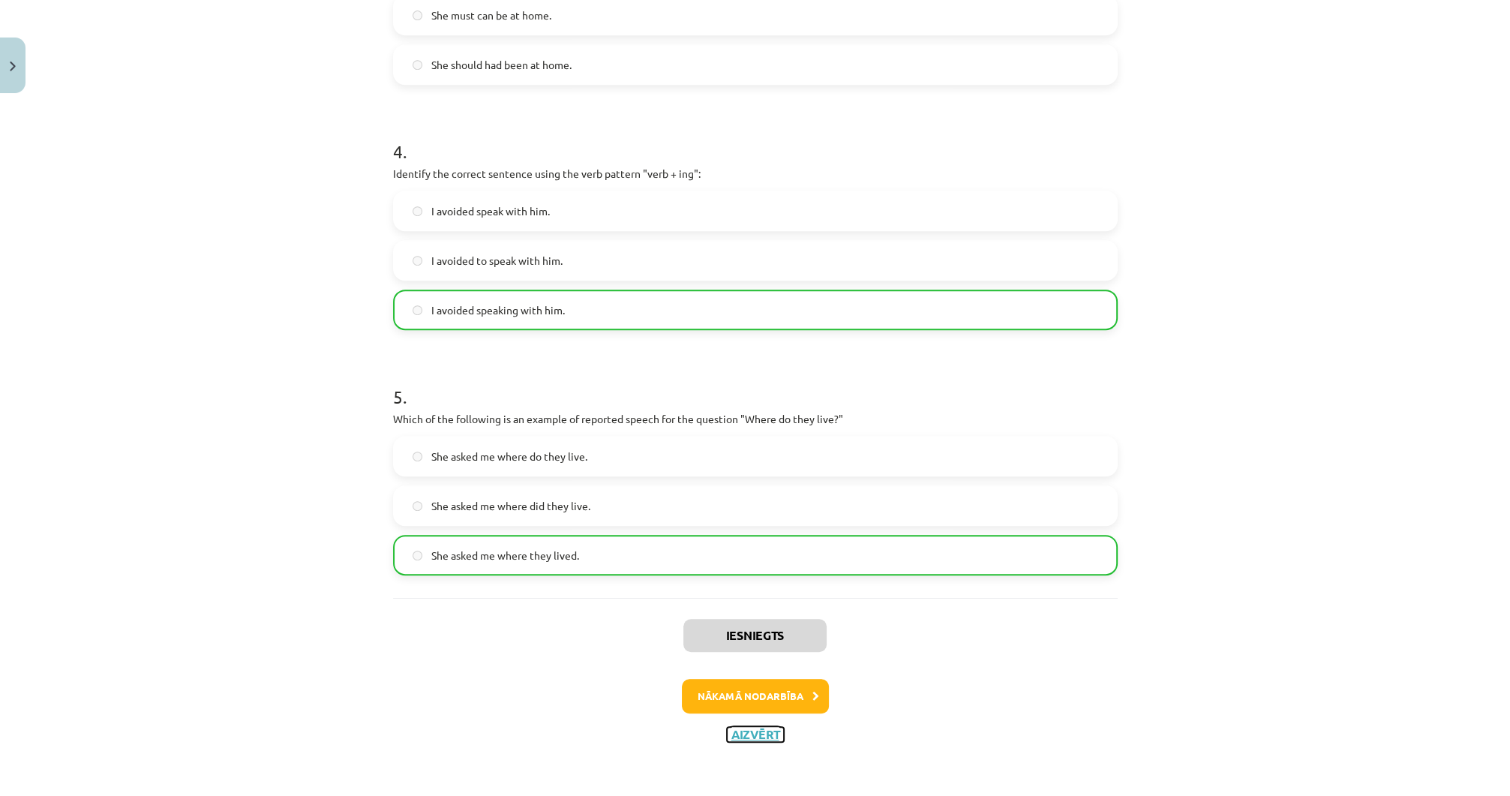
click at [739, 734] on button "Aizvērt" at bounding box center [755, 734] width 57 height 15
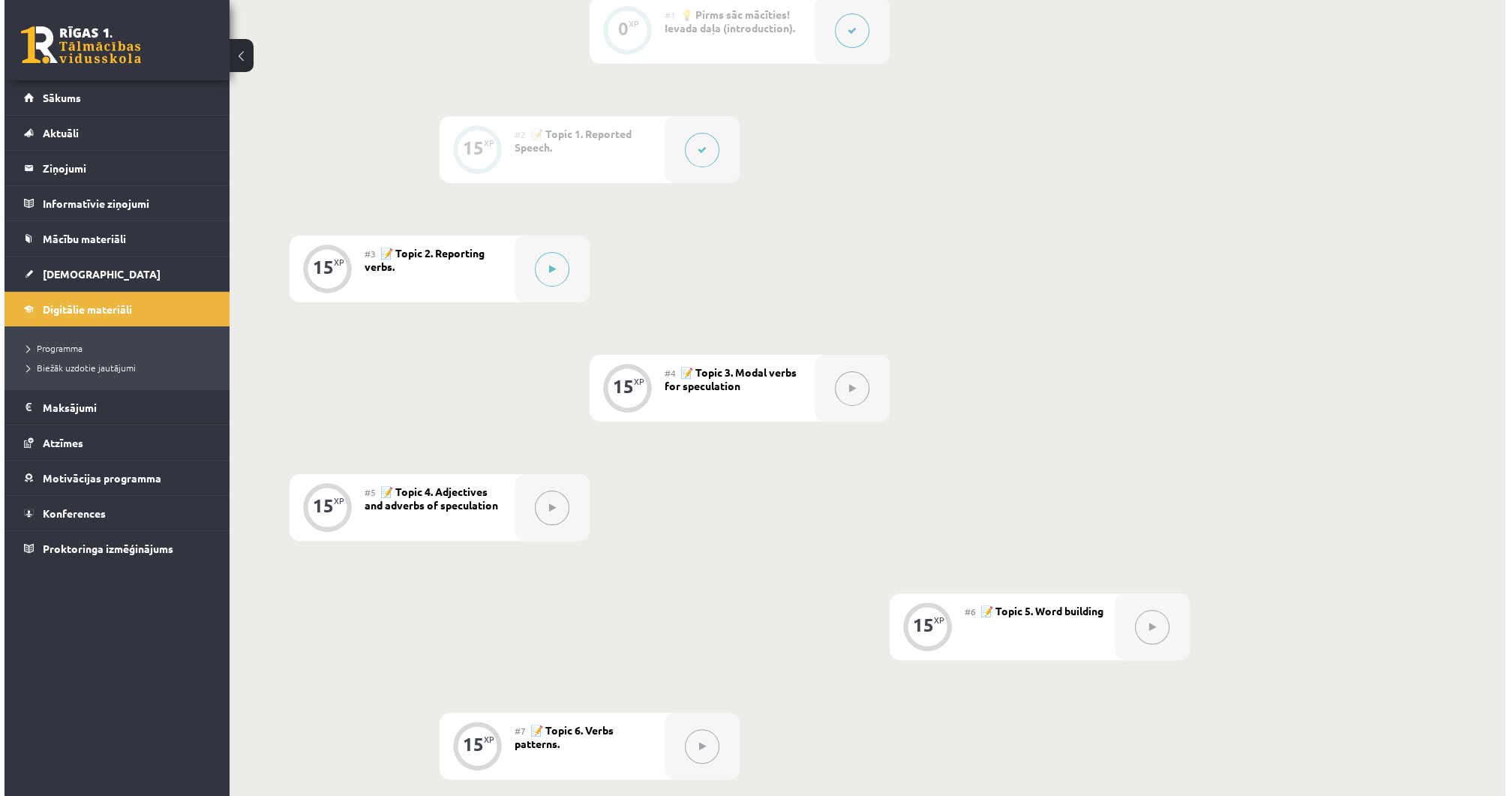
scroll to position [490, 0]
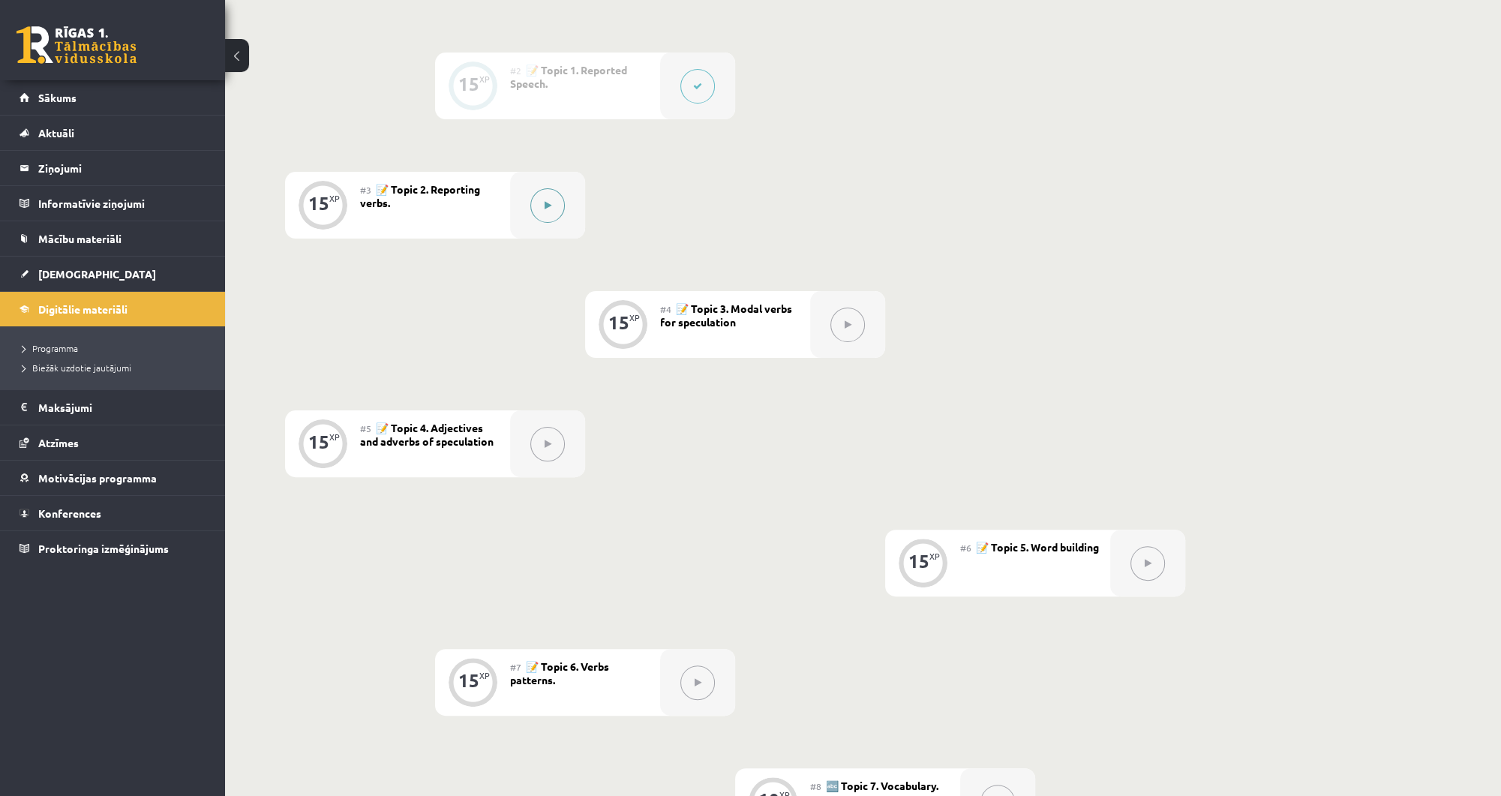
click at [534, 206] on button at bounding box center [547, 205] width 35 height 35
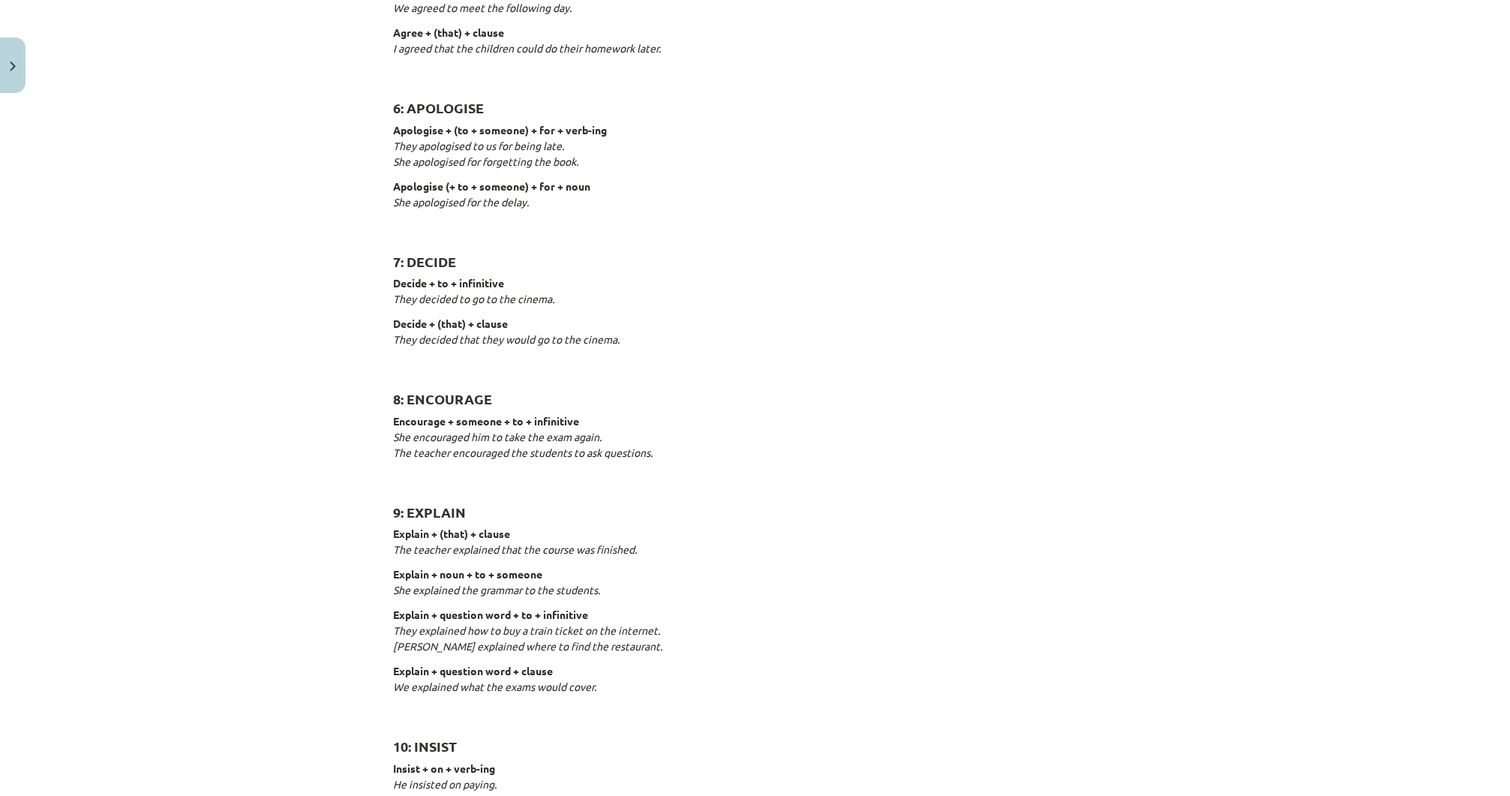
scroll to position [1079, 0]
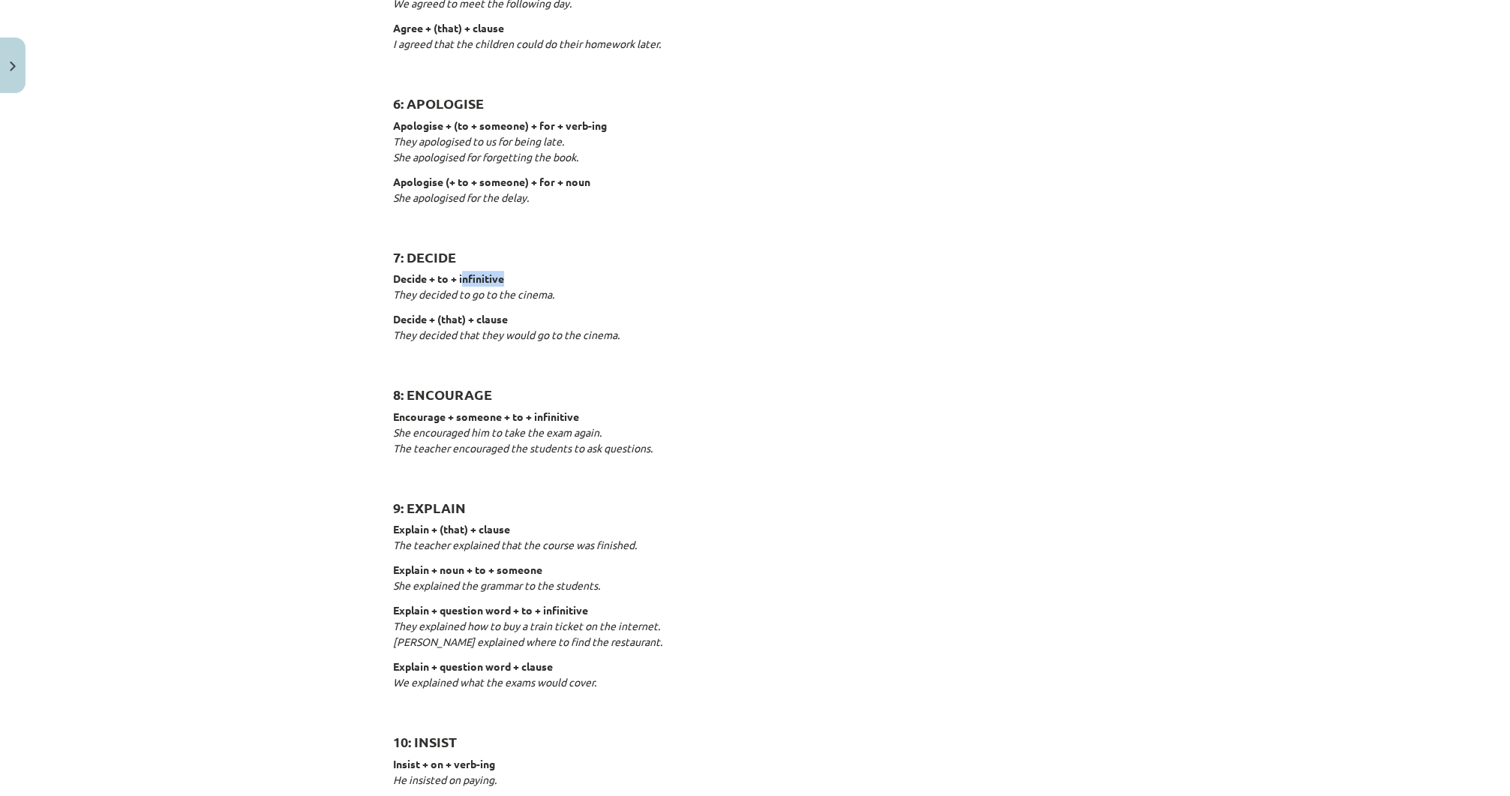
drag, startPoint x: 511, startPoint y: 273, endPoint x: 457, endPoint y: 279, distance: 54.3
click at [457, 279] on p "Decide + to + infinitive They decided to go to the cinema." at bounding box center [755, 287] width 725 height 32
copy strong "nfinitive"
click at [744, 279] on p "Decide + to + infinitive They decided to go to the cinema." at bounding box center [755, 287] width 725 height 32
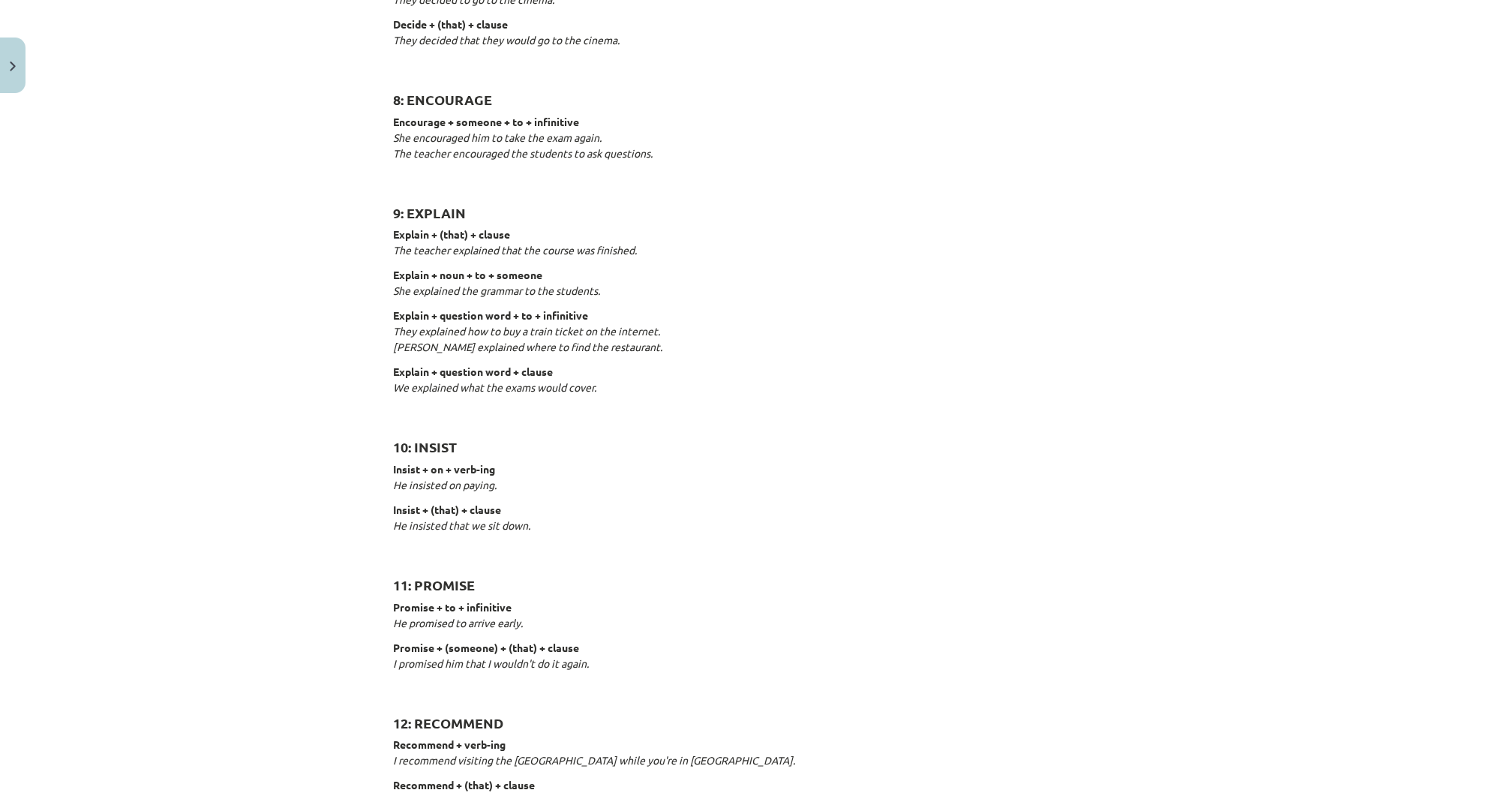
scroll to position [1379, 0]
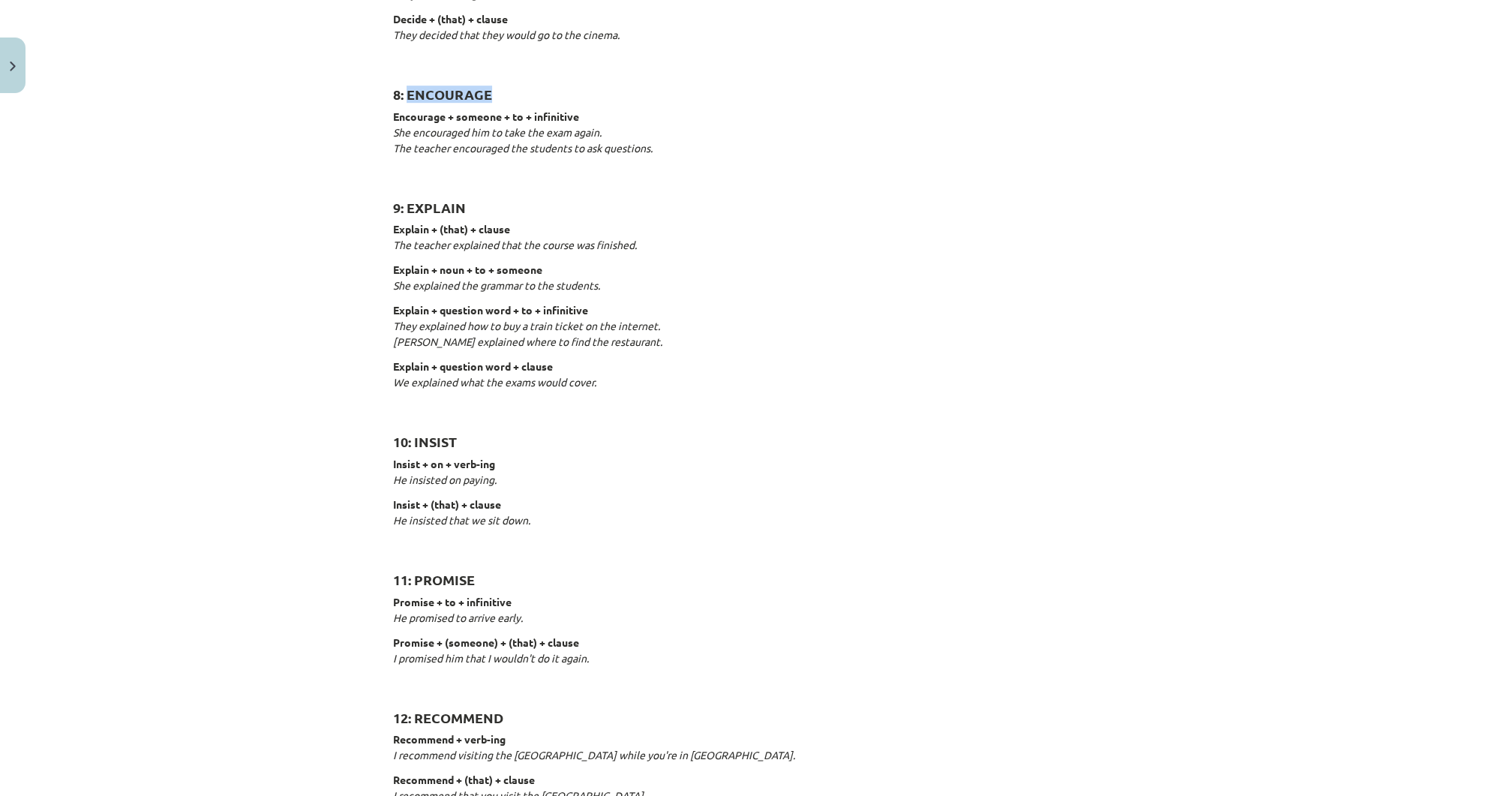
drag, startPoint x: 489, startPoint y: 93, endPoint x: 402, endPoint y: 99, distance: 87.2
click at [402, 99] on h2 "8: ENCOURAGE" at bounding box center [755, 86] width 725 height 37
copy strong "ENCOURAGE"
drag, startPoint x: 454, startPoint y: 440, endPoint x: 410, endPoint y: 447, distance: 44.9
click at [410, 447] on h2 "10: INSIST" at bounding box center [755, 433] width 725 height 37
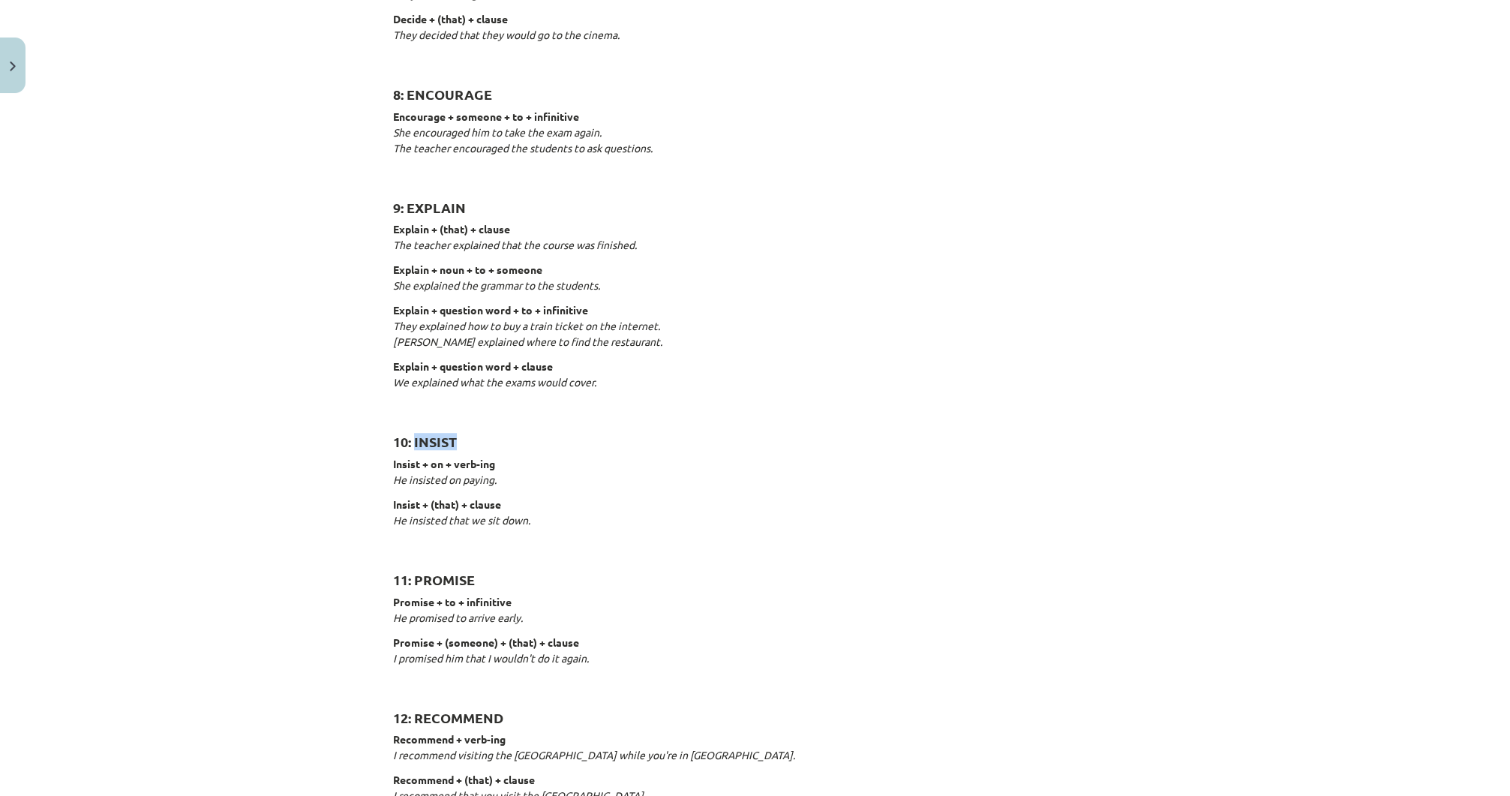
copy strong "INSIST"
click at [694, 419] on h2 "10: INSIST" at bounding box center [755, 433] width 725 height 37
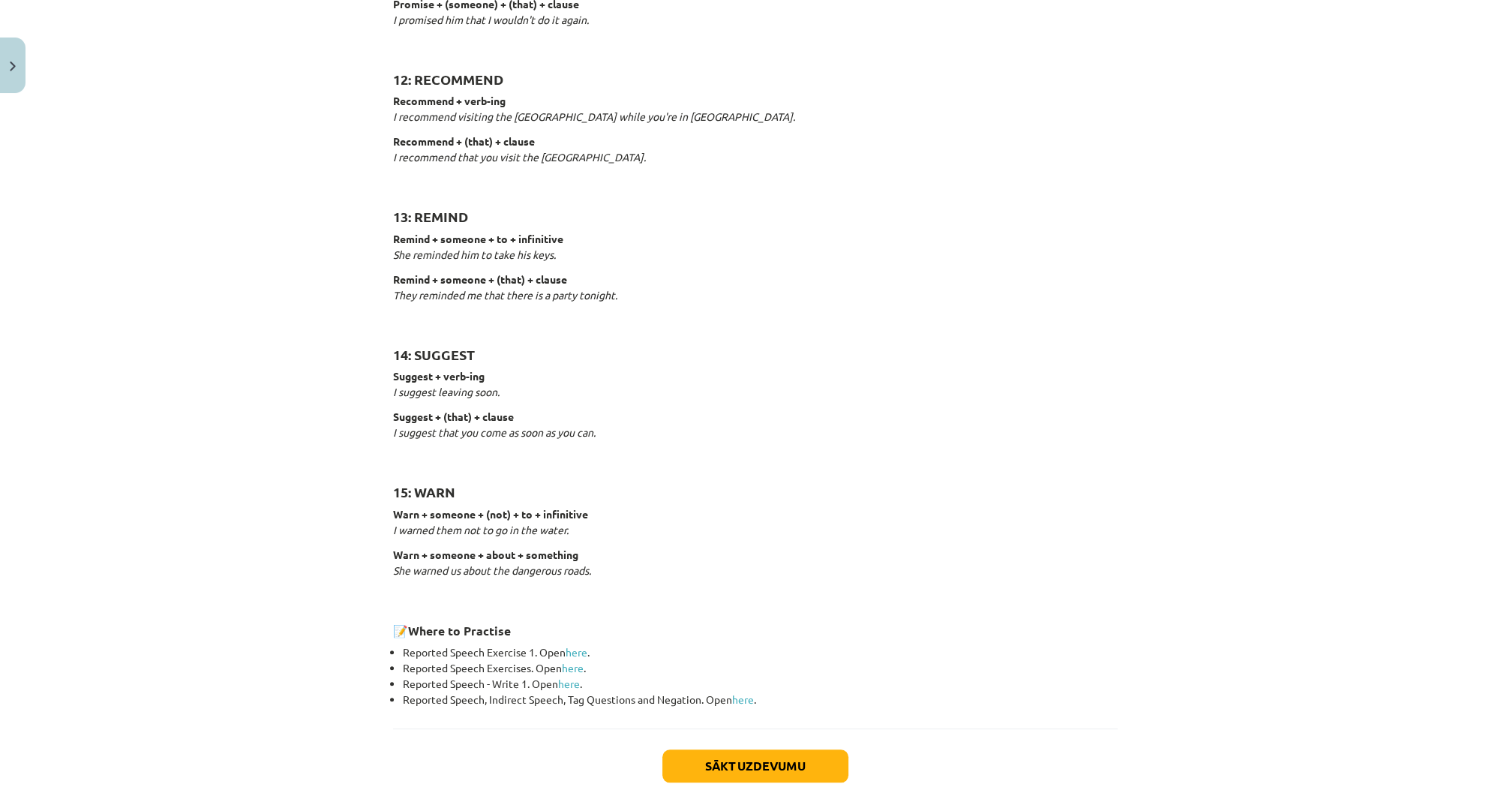
scroll to position [2039, 0]
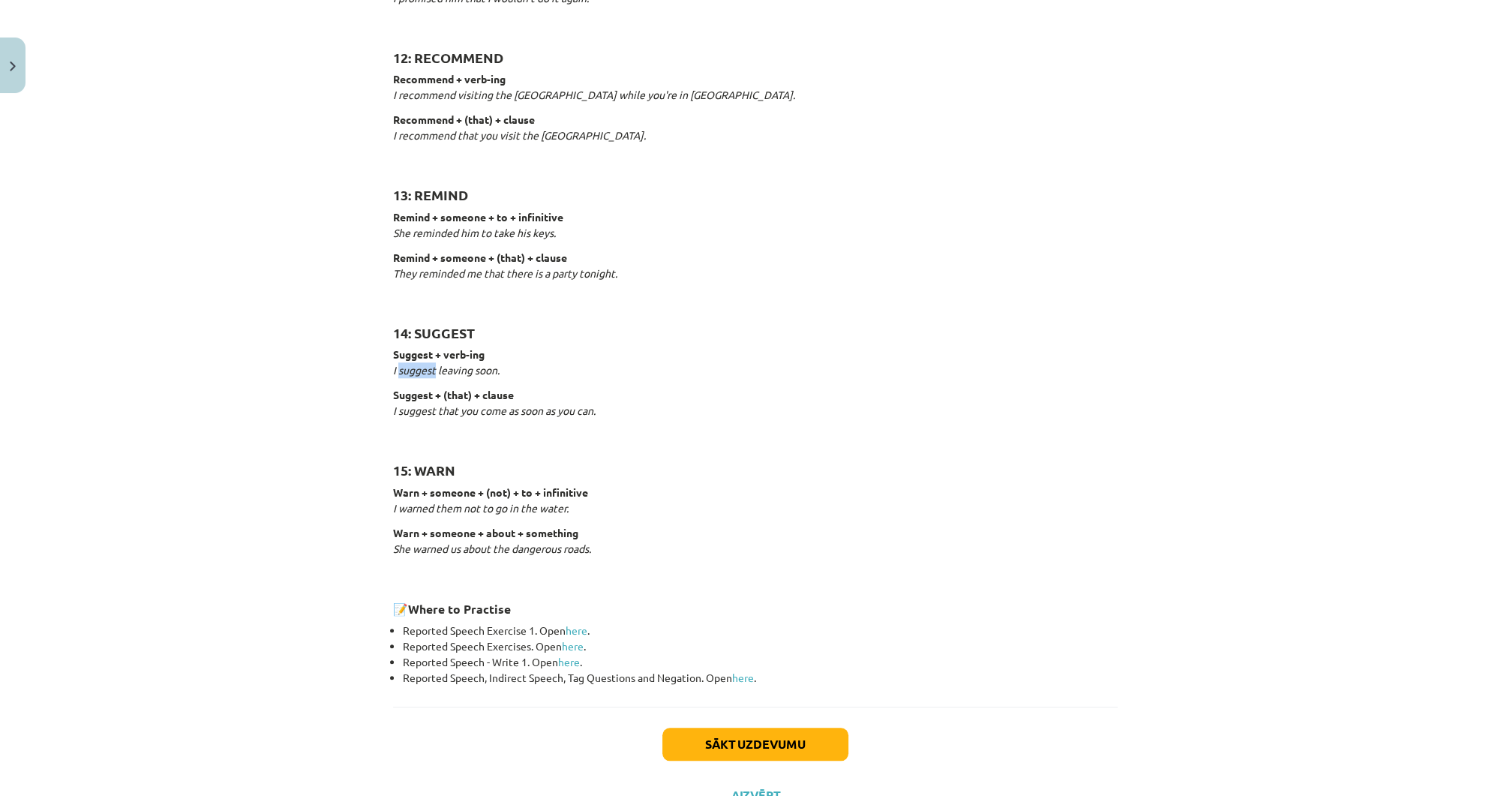
drag, startPoint x: 431, startPoint y: 368, endPoint x: 392, endPoint y: 372, distance: 39.3
click at [393, 372] on em "I suggest leaving soon." at bounding box center [446, 370] width 107 height 14
copy em "suggest"
click at [696, 424] on p "Suggest + (that) + clause I suggest that you come as soon as you can." at bounding box center [755, 410] width 725 height 47
click at [575, 631] on link "here" at bounding box center [577, 630] width 22 height 14
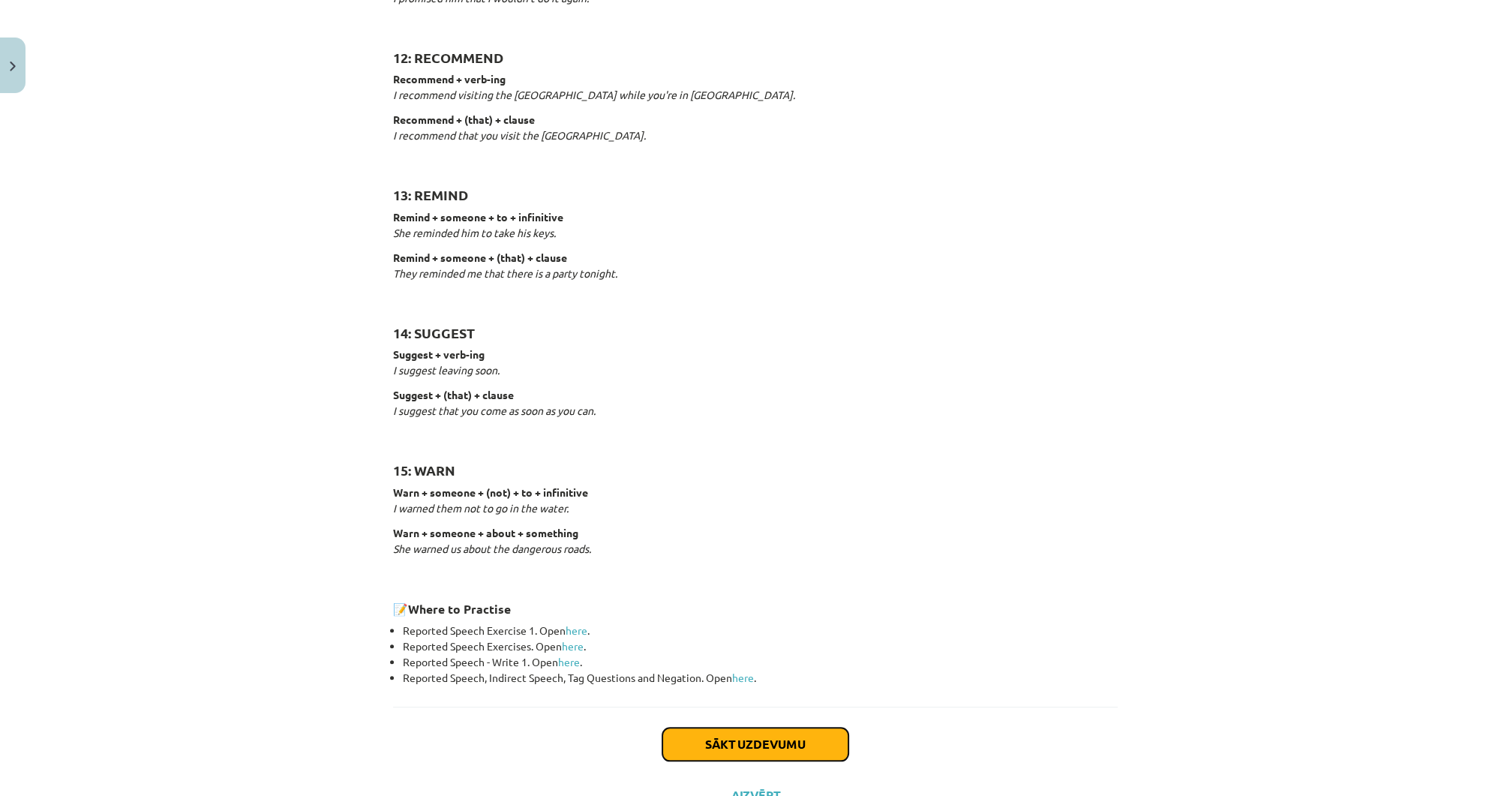
click at [725, 738] on button "Sākt uzdevumu" at bounding box center [755, 744] width 186 height 33
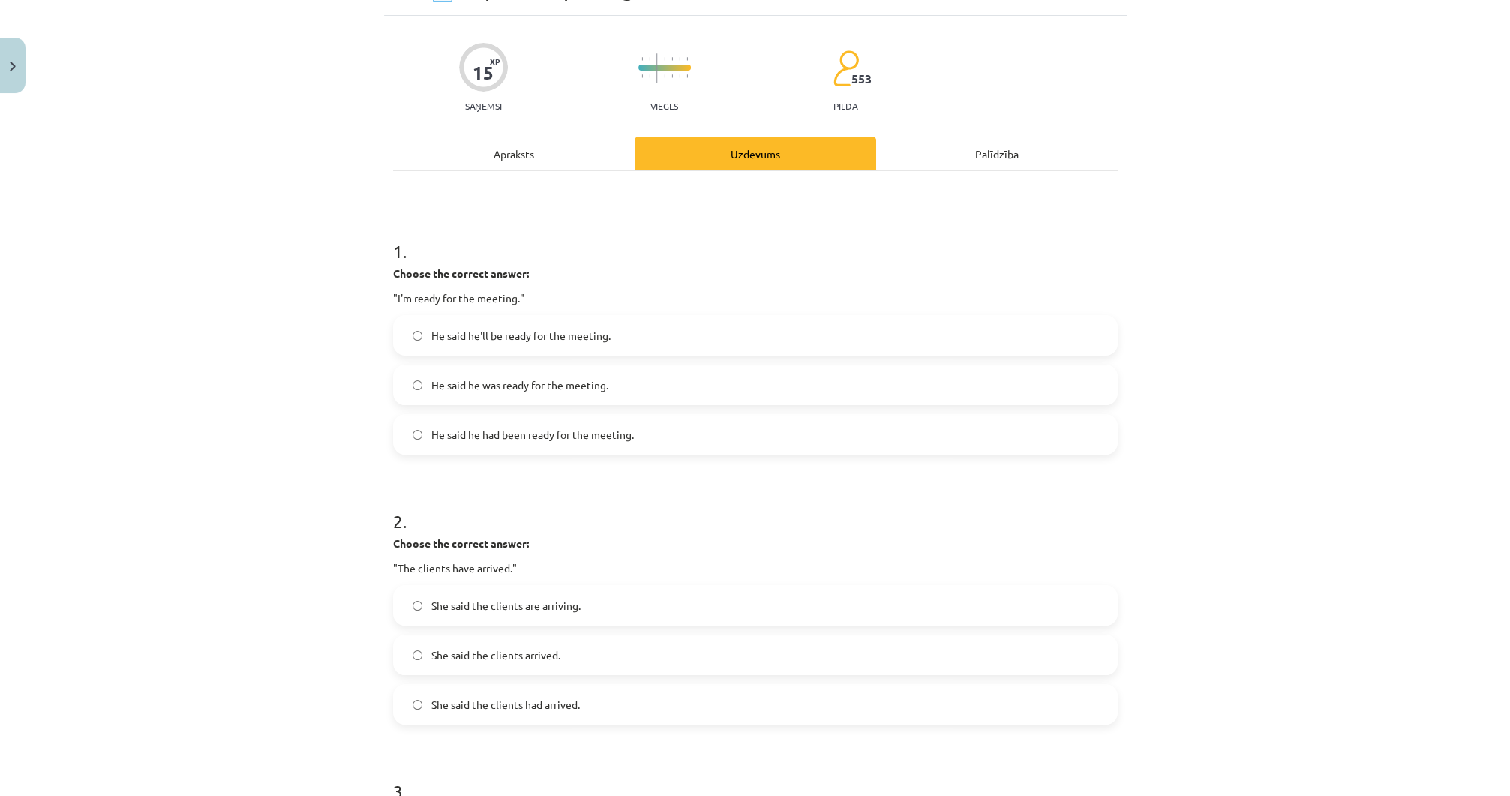
scroll to position [38, 0]
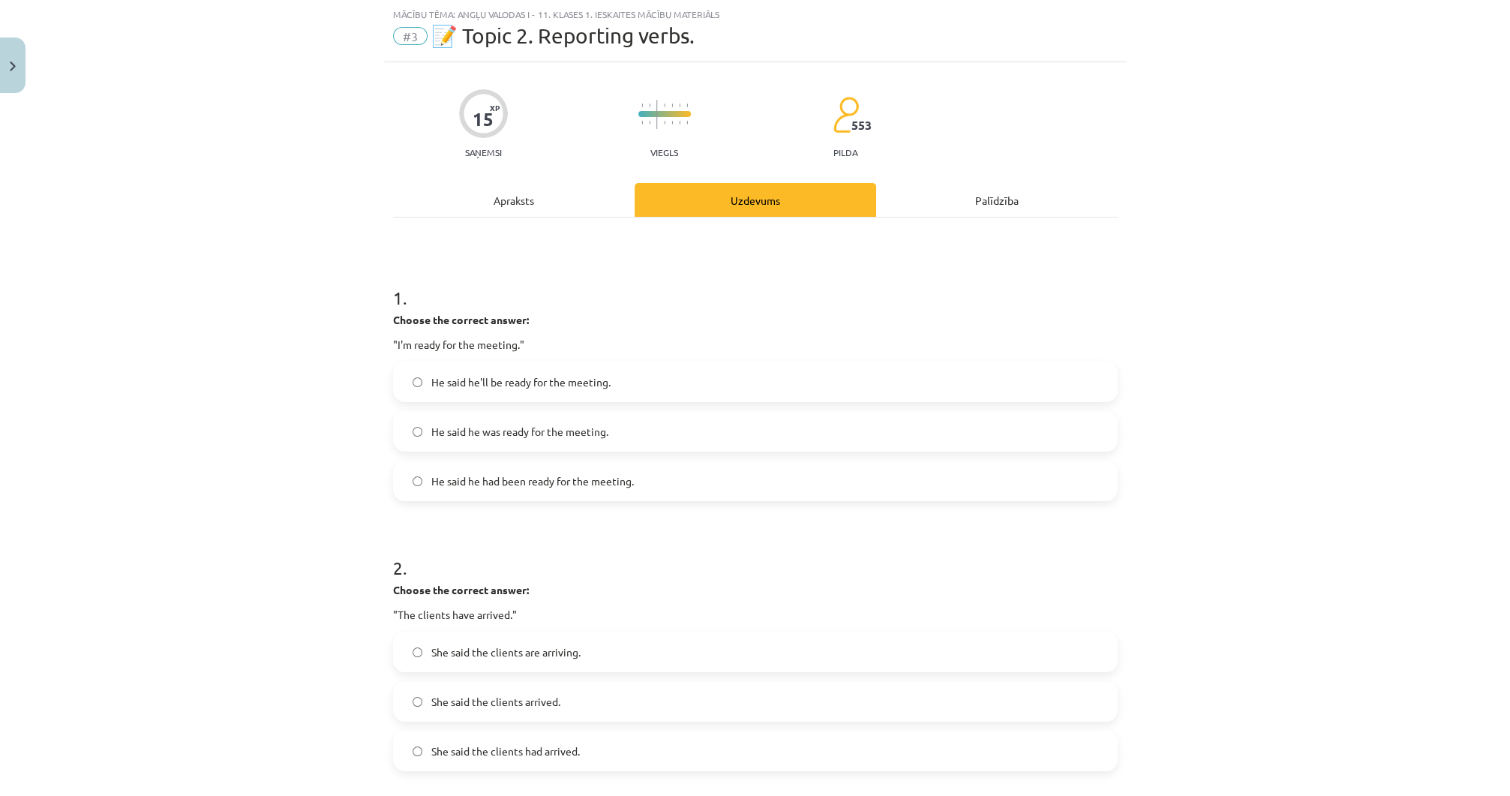
click at [582, 483] on span "He said he had been ready for the meeting." at bounding box center [532, 481] width 203 height 16
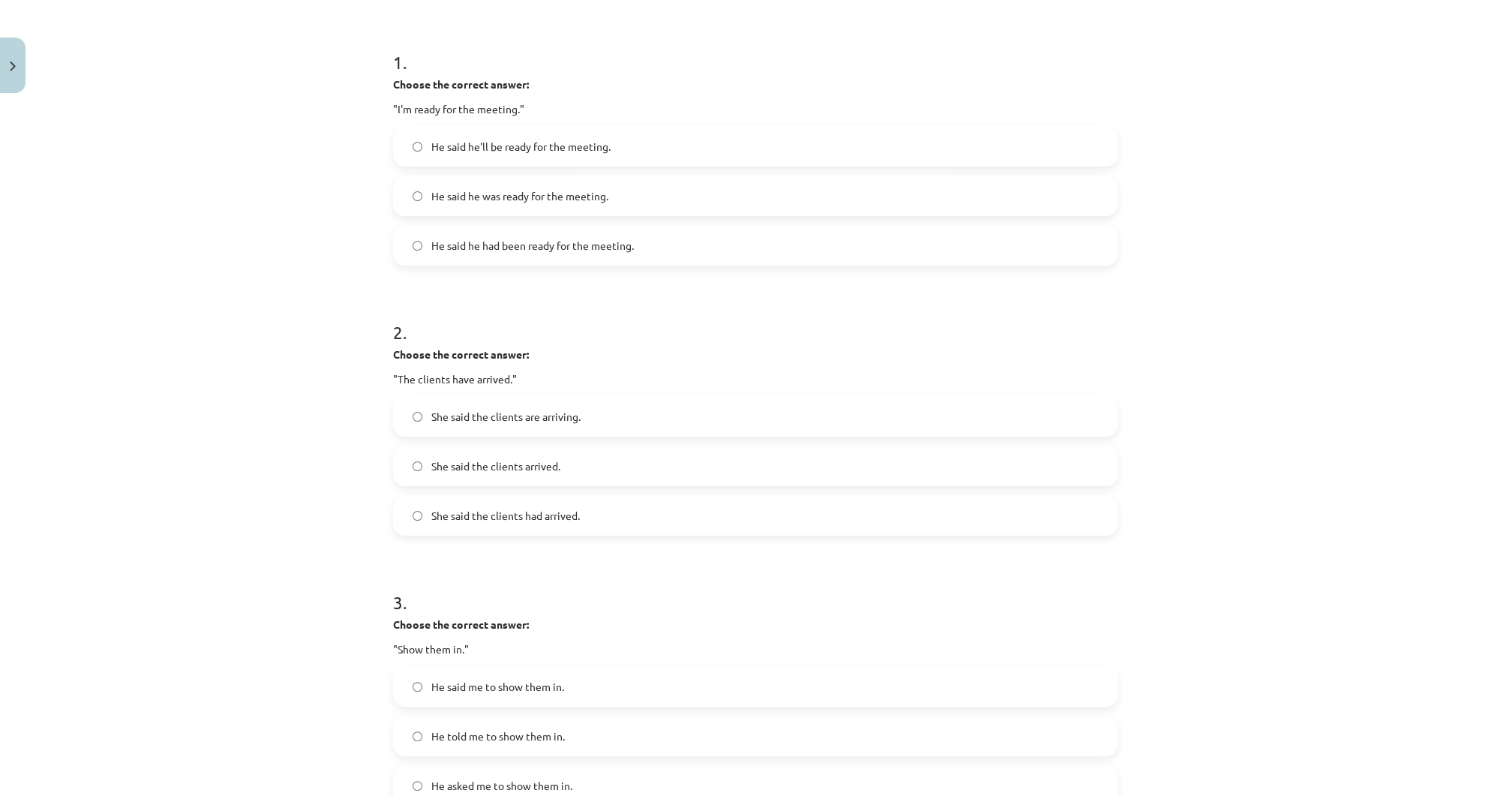
scroll to position [278, 0]
click at [441, 501] on label "She said the clients had arrived." at bounding box center [756, 511] width 722 height 38
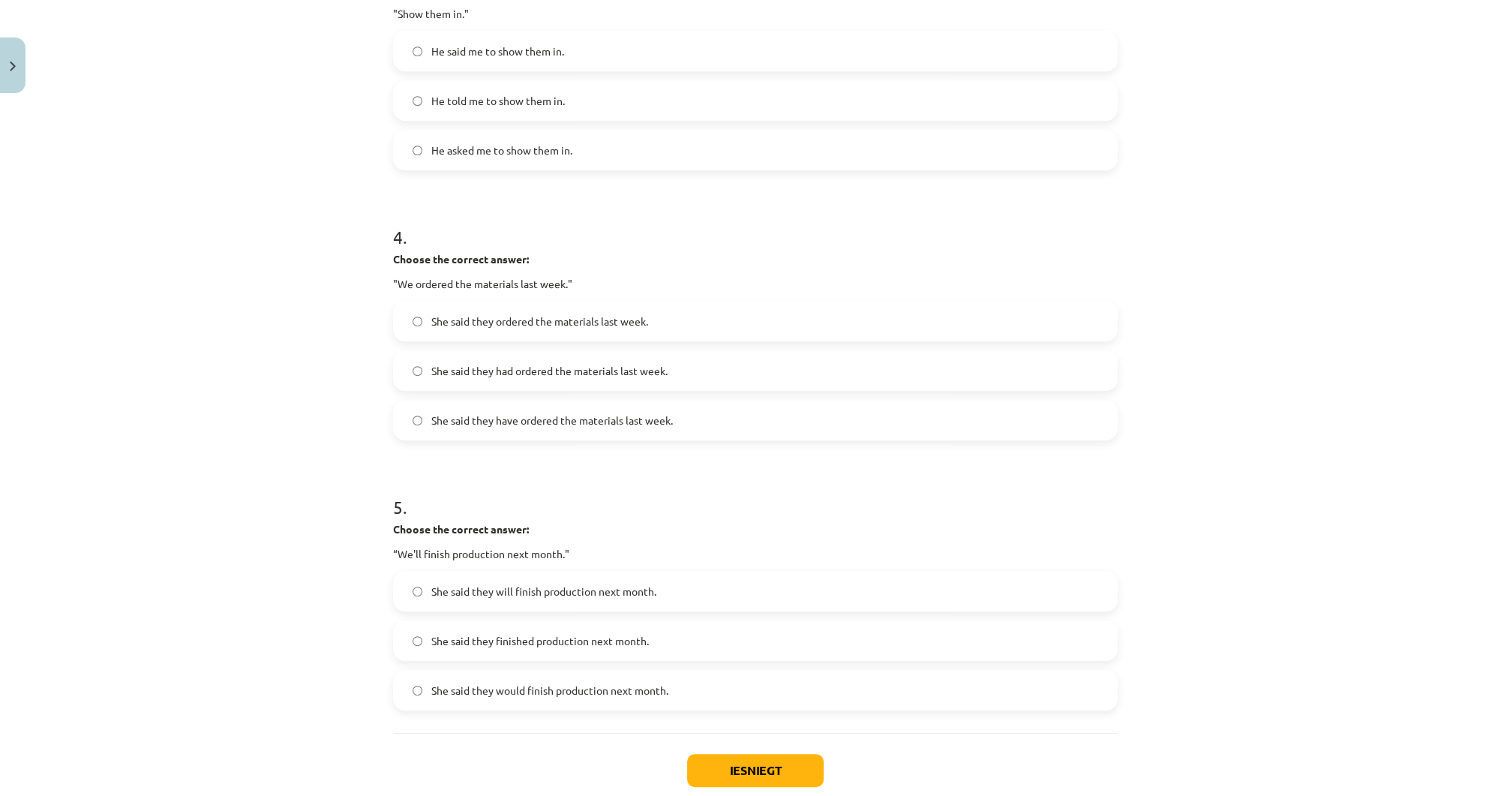
scroll to position [576, 0]
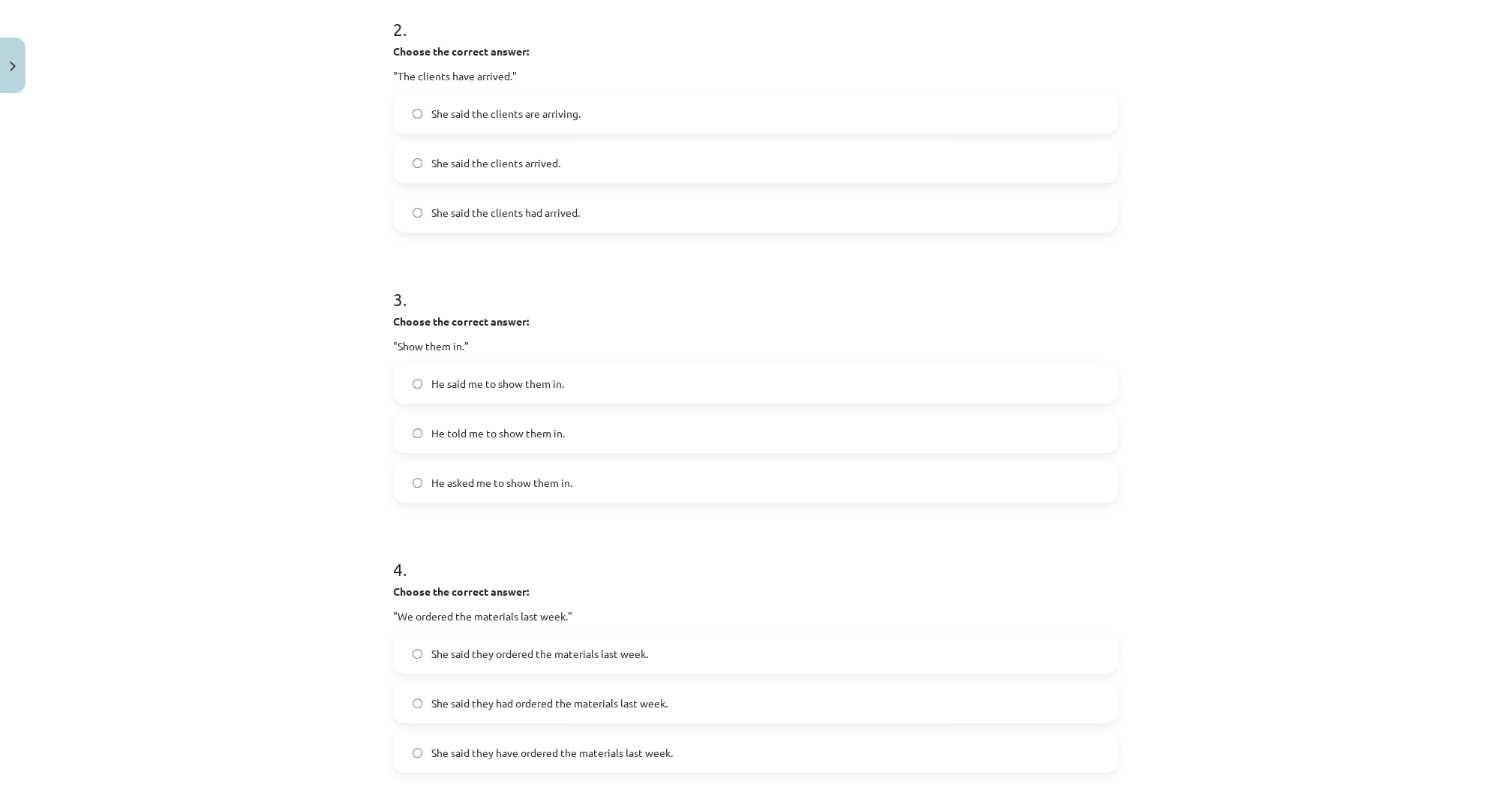
click at [425, 380] on label "He said me to show them in." at bounding box center [756, 384] width 722 height 38
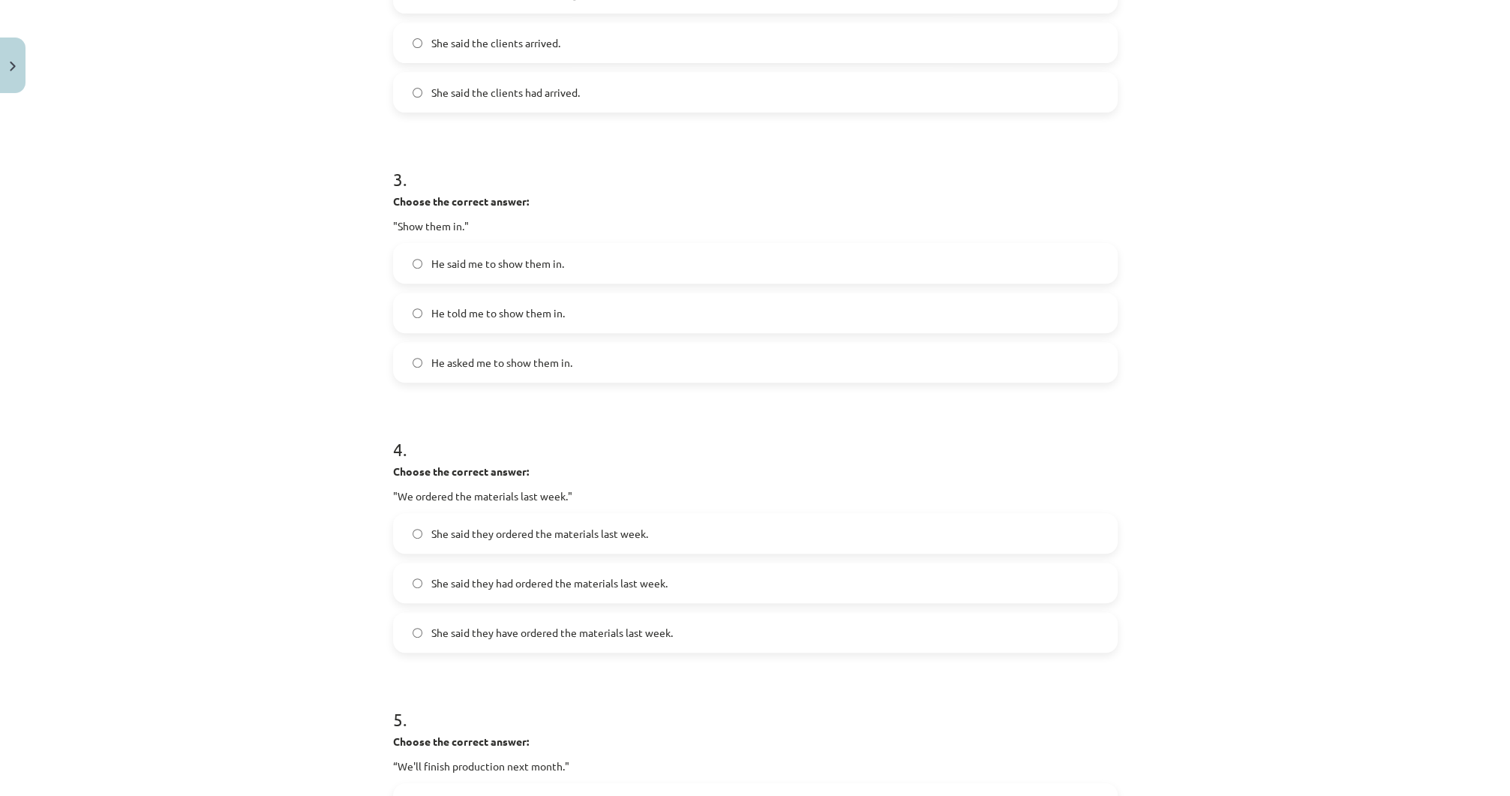
scroll to position [780, 0]
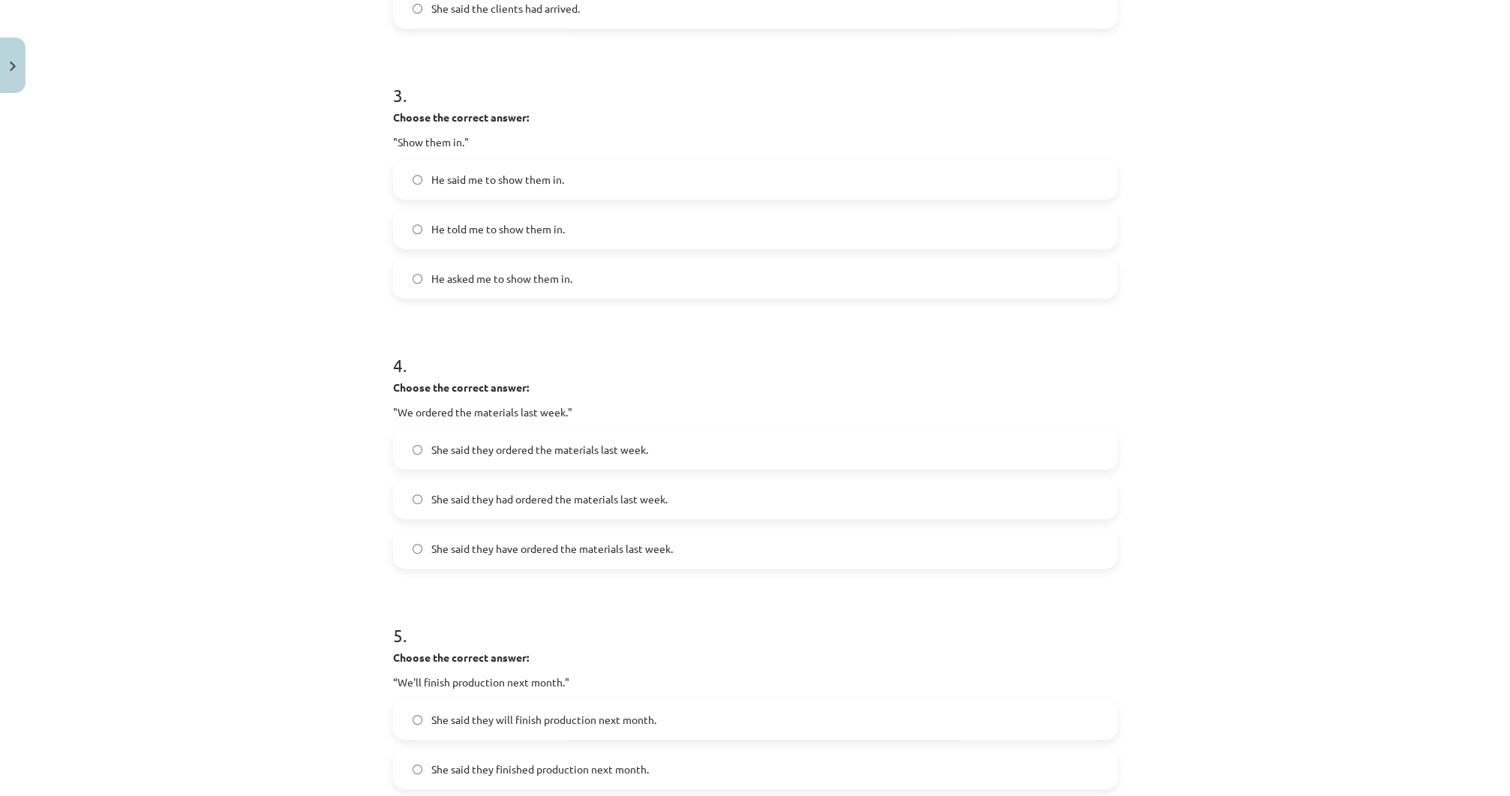
click at [516, 510] on label "She said they had ordered the materials last week." at bounding box center [756, 499] width 722 height 38
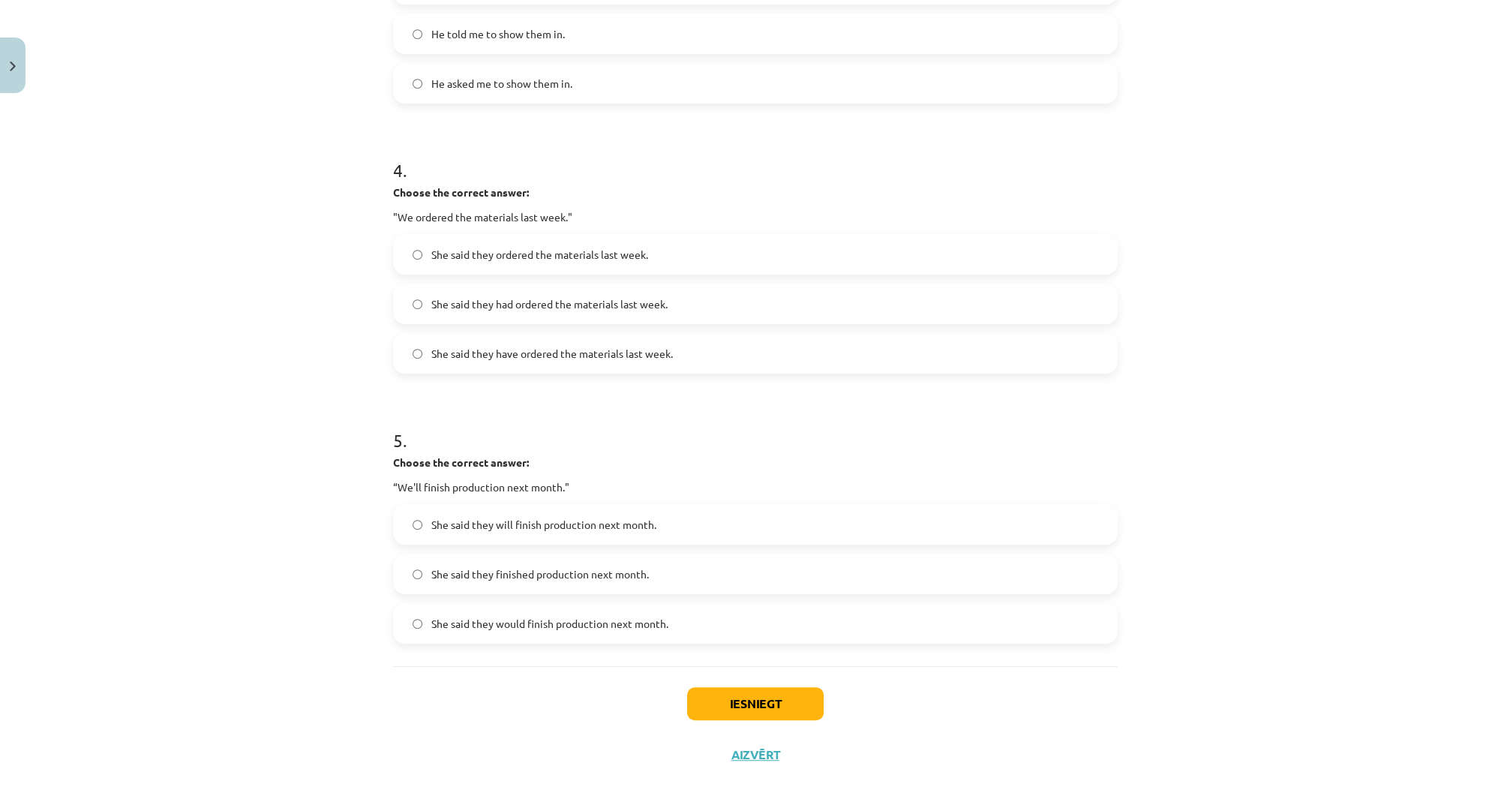
scroll to position [996, 0]
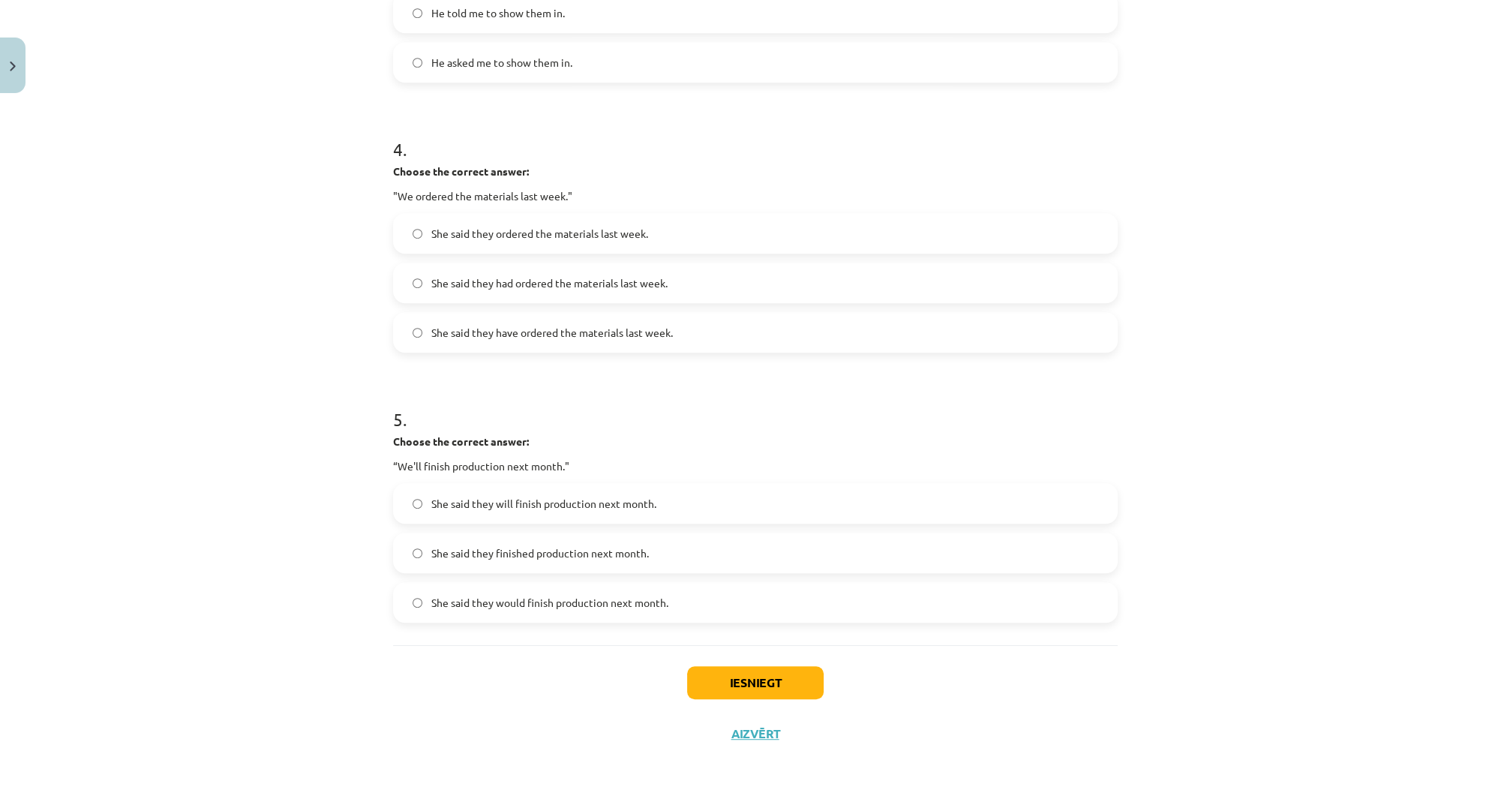
click at [552, 614] on label "She said they would finish production next month." at bounding box center [756, 603] width 722 height 38
click at [734, 686] on button "Iesniegt" at bounding box center [755, 682] width 137 height 33
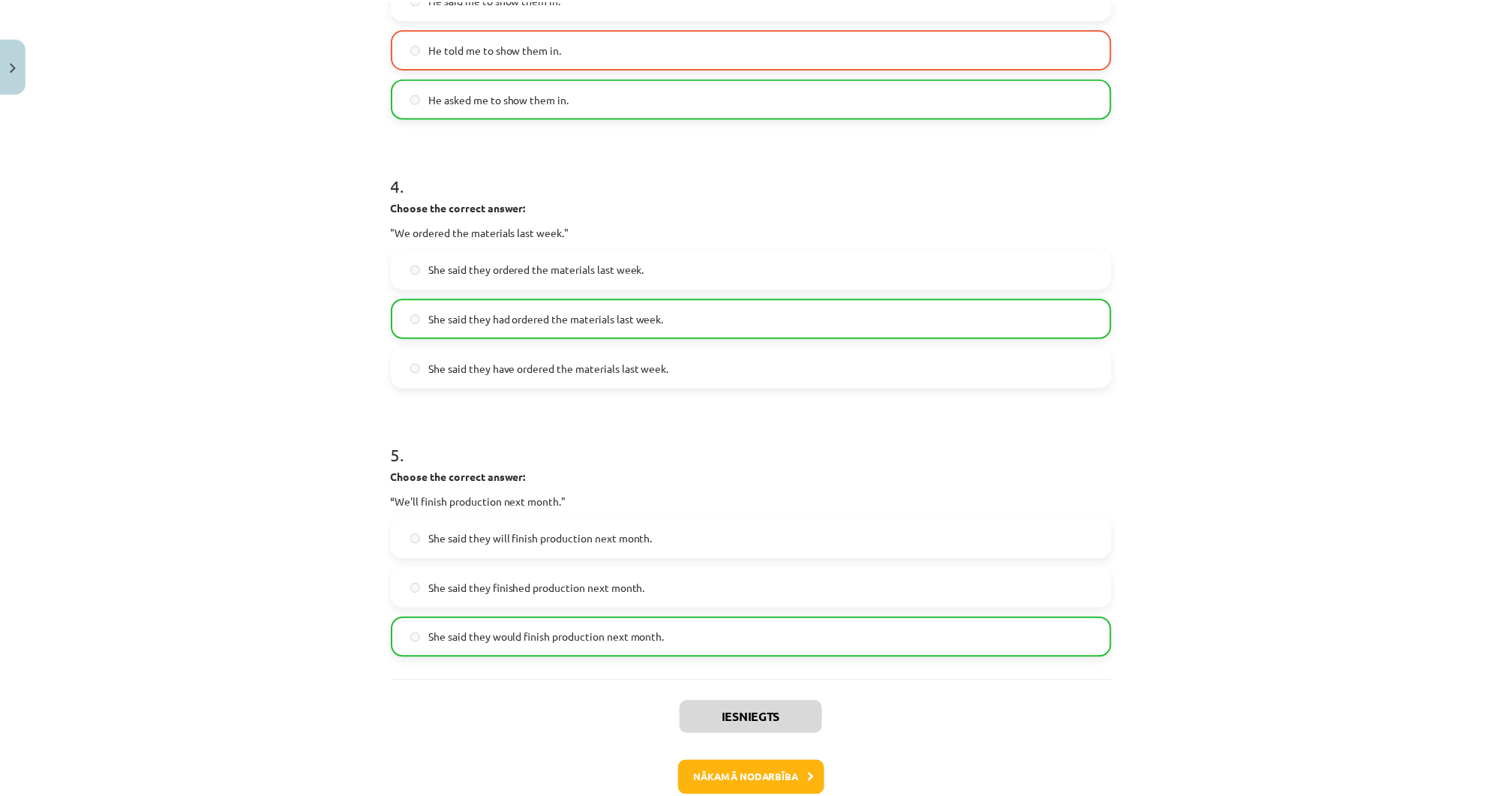
scroll to position [1044, 0]
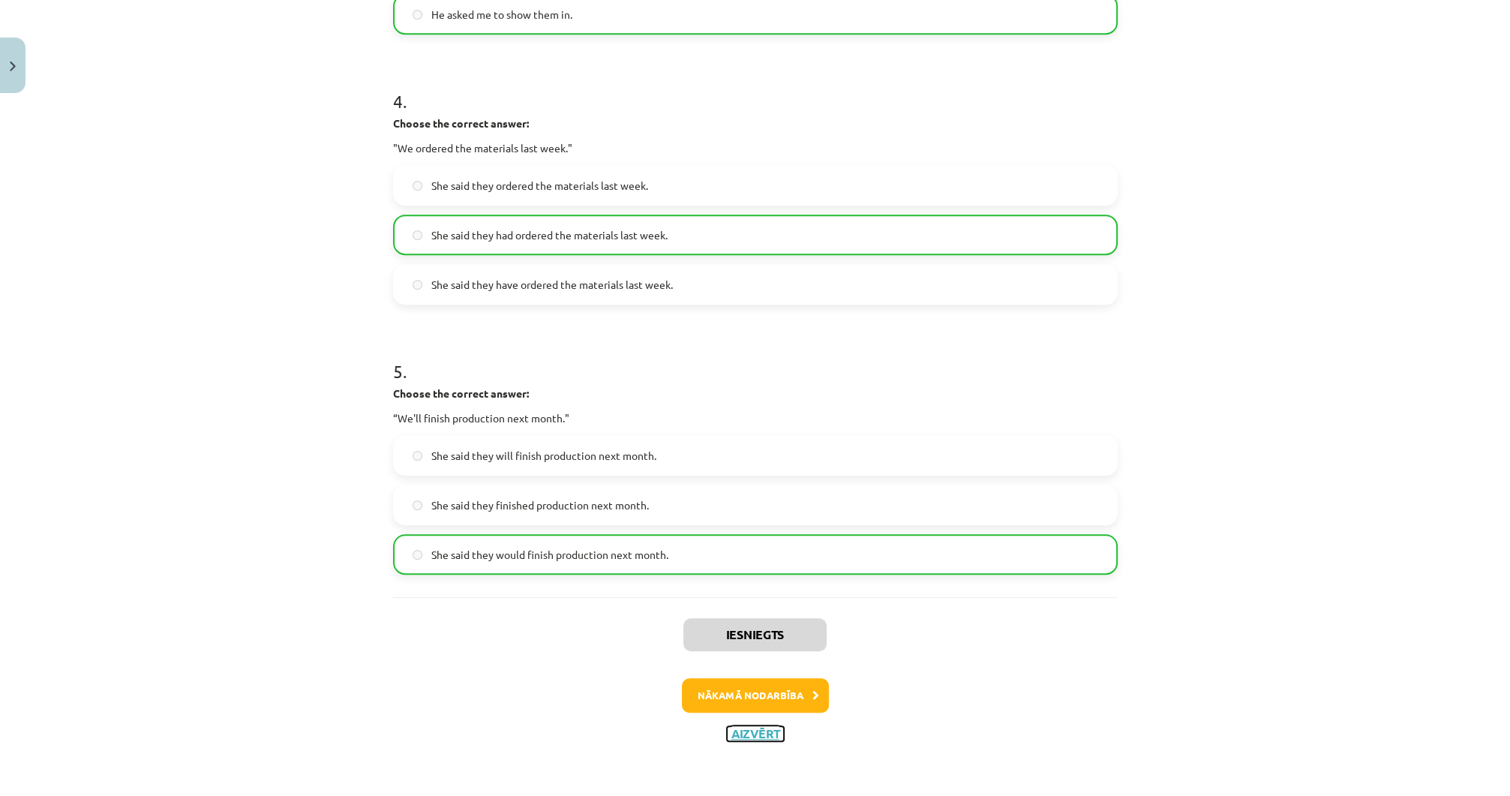
click at [755, 736] on button "Aizvērt" at bounding box center [755, 733] width 57 height 15
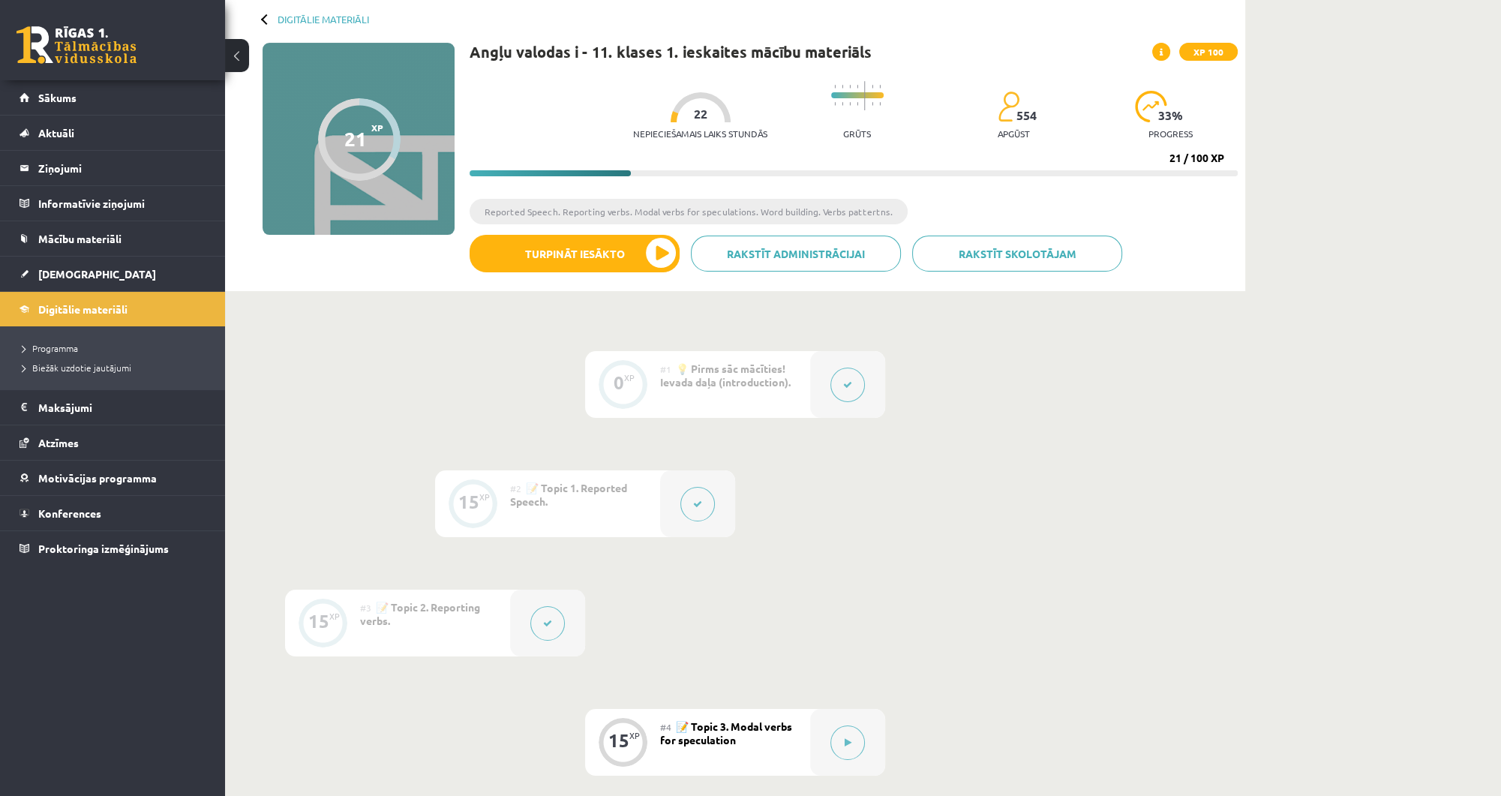
scroll to position [10, 0]
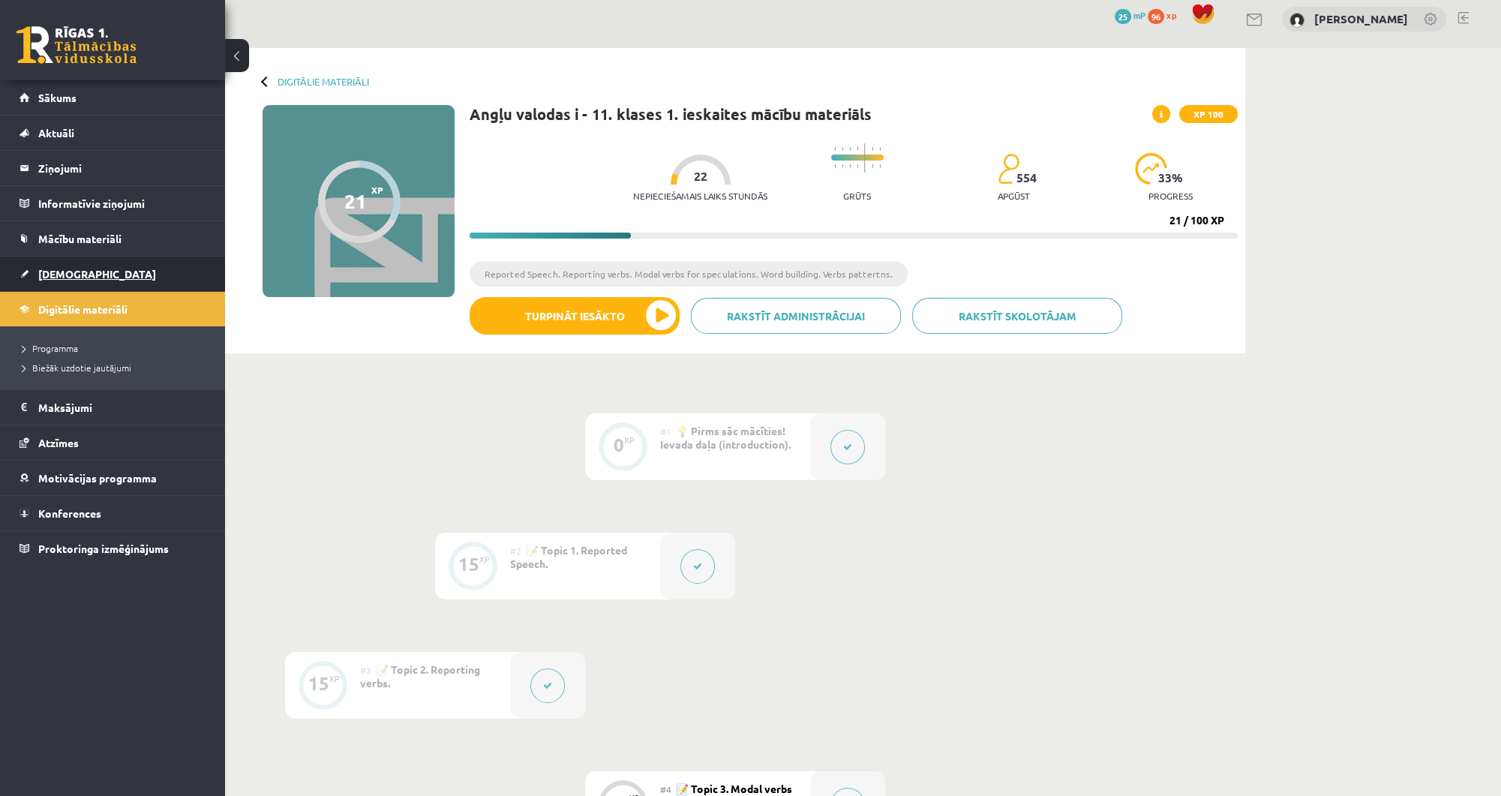
click at [151, 272] on link "[DEMOGRAPHIC_DATA]" at bounding box center [113, 274] width 187 height 35
